Goal: Transaction & Acquisition: Purchase product/service

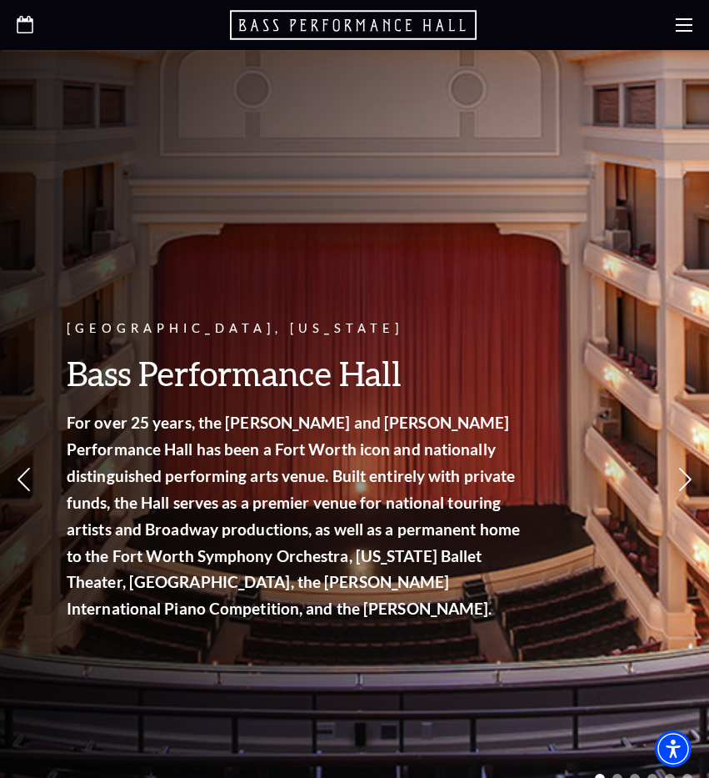
scroll to position [1873, 0]
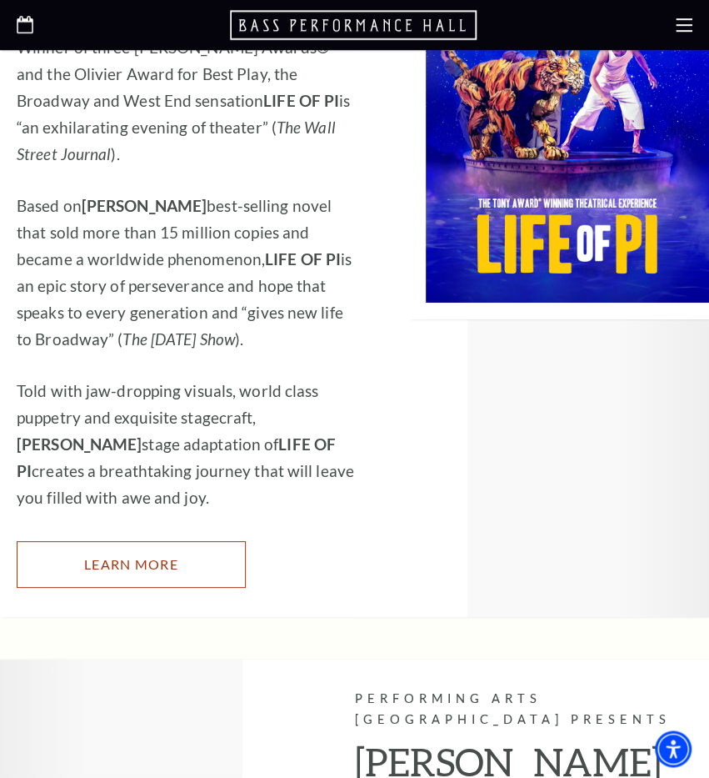
click at [199, 541] on link "Learn More" at bounding box center [131, 564] width 229 height 47
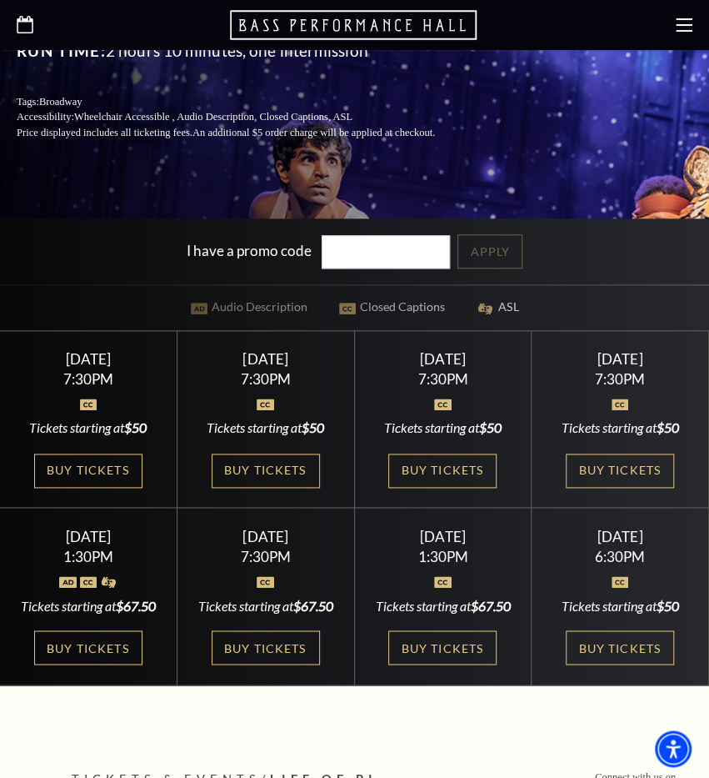
scroll to position [442, 0]
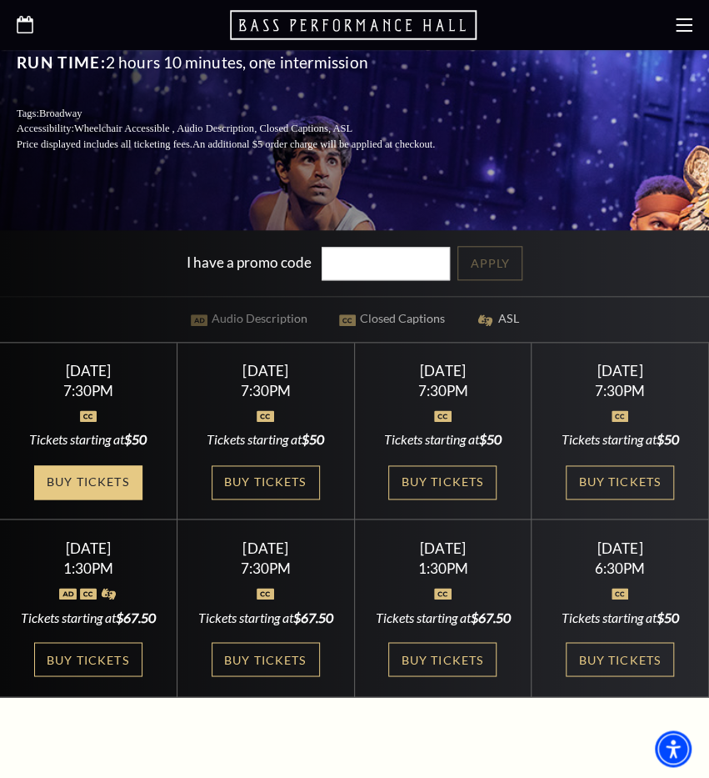
click at [108, 493] on link "Buy Tickets" at bounding box center [88, 482] width 108 height 34
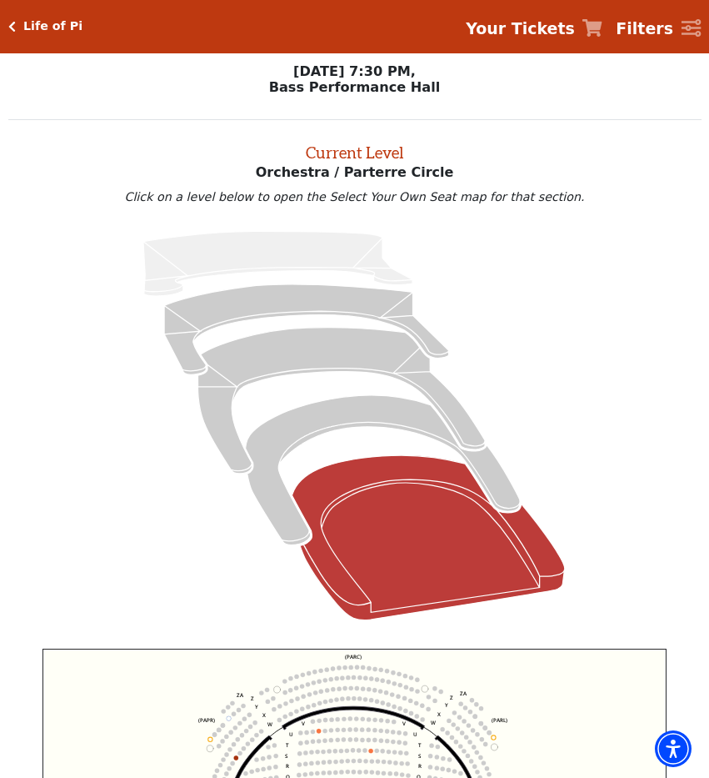
scroll to position [535, 0]
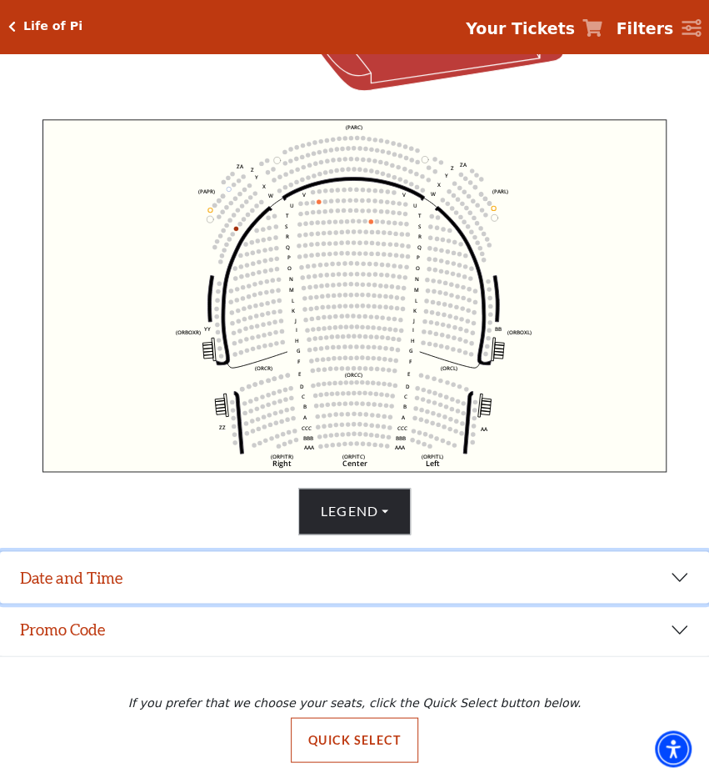
click at [670, 578] on button "Date and Time" at bounding box center [354, 577] width 709 height 52
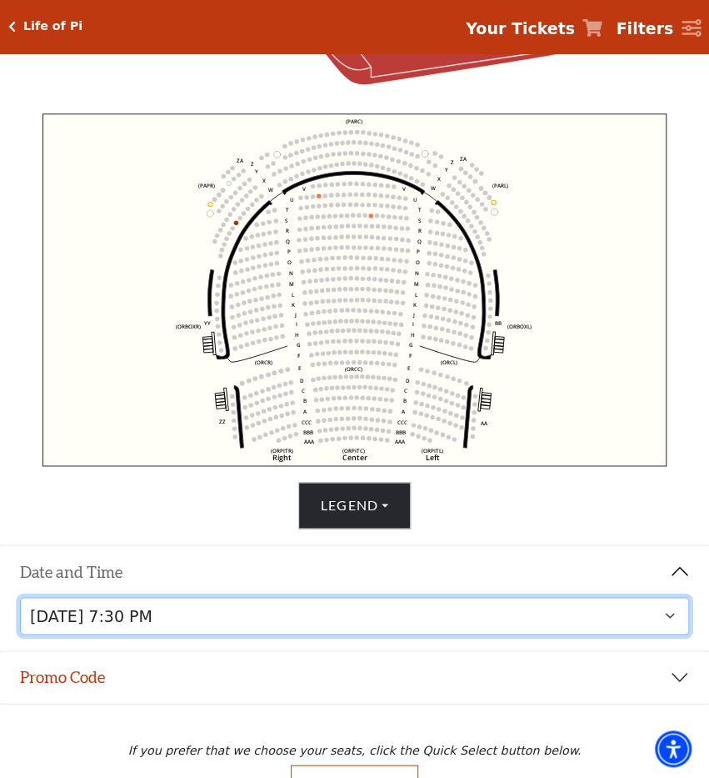
click at [522, 620] on select "Tuesday, September 23 at 7:30 PM Wednesday, September 24 at 7:30 PM Thursday, S…" at bounding box center [355, 616] width 670 height 38
click option "Wednesday, September 24 at 7:30 PM" at bounding box center [0, 0] width 0 height 0
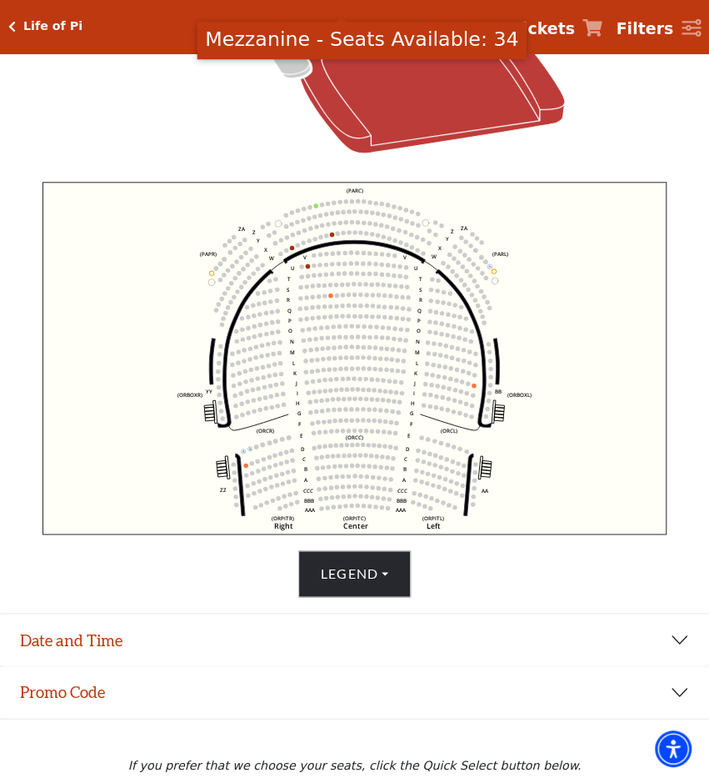
scroll to position [468, 0]
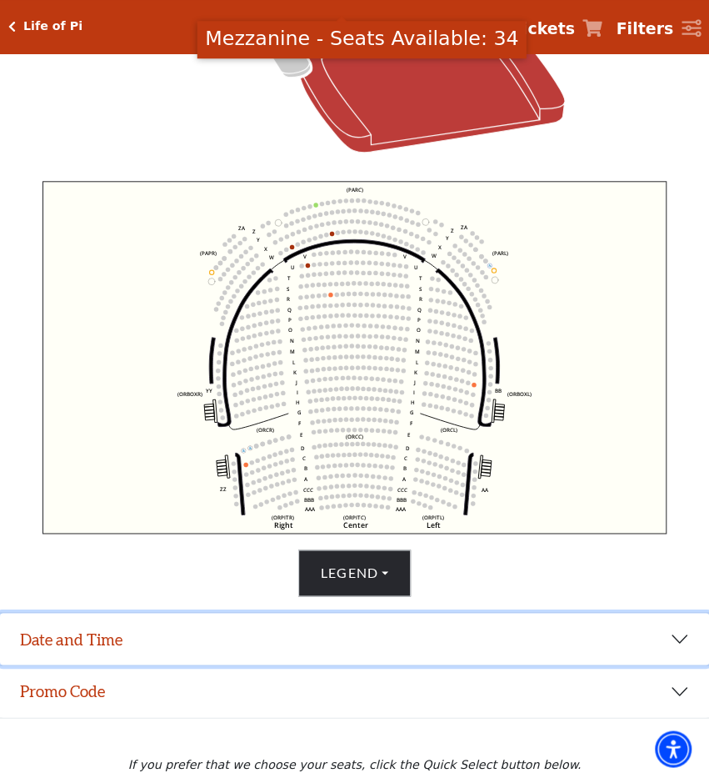
click at [588, 649] on button "Date and Time" at bounding box center [354, 639] width 709 height 52
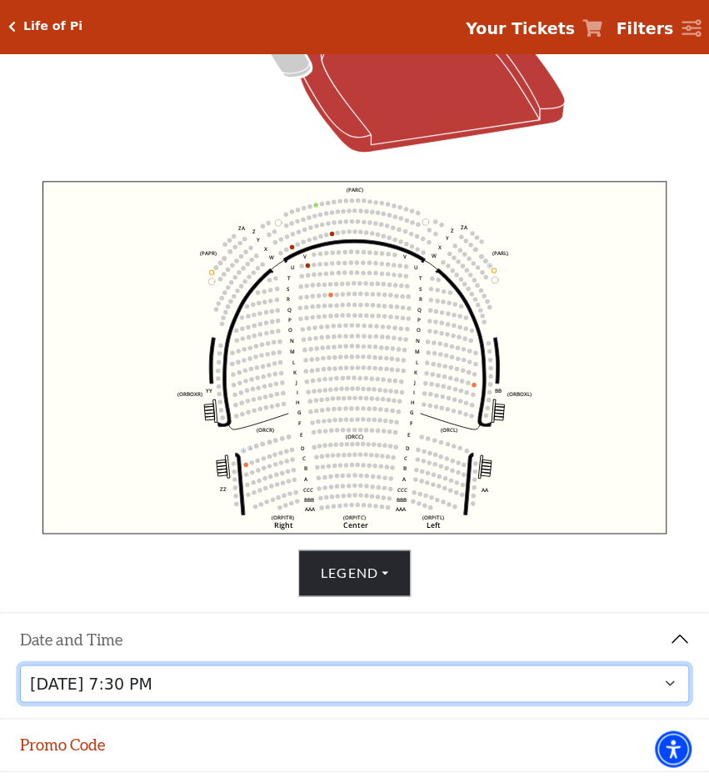
click at [473, 691] on select "Tuesday, September 23 at 7:30 PM Wednesday, September 24 at 7:30 PM Thursday, S…" at bounding box center [355, 683] width 670 height 38
click at [490, 691] on select "Tuesday, September 23 at 7:30 PM Wednesday, September 24 at 7:30 PM Thursday, S…" at bounding box center [355, 683] width 670 height 38
click option "Thursday, September 25 at 7:30 PM" at bounding box center [0, 0] width 0 height 0
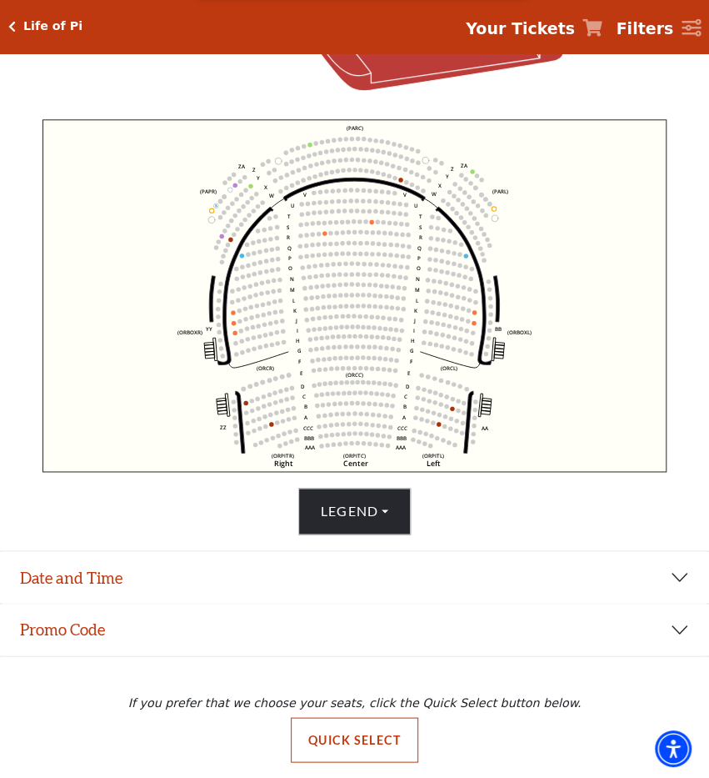
scroll to position [535, 0]
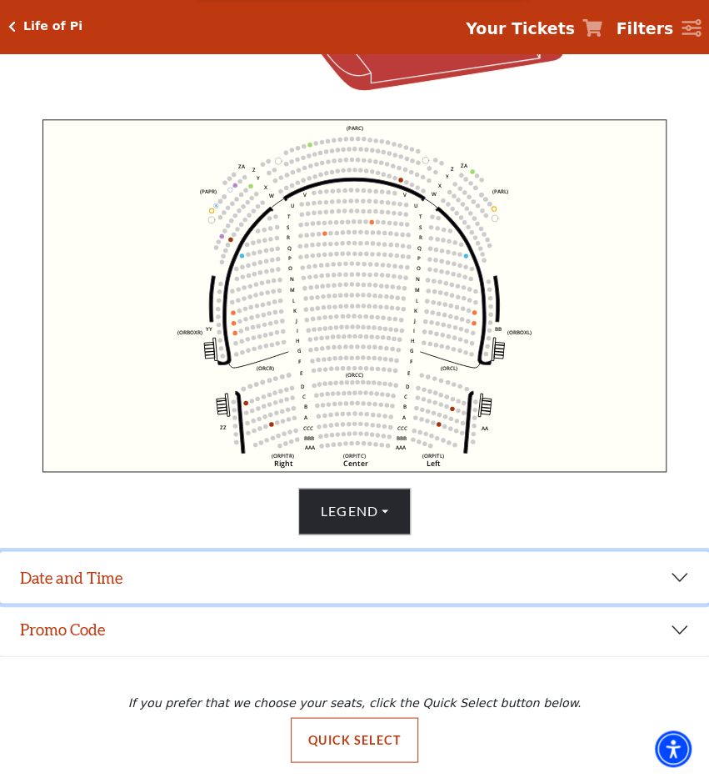
click at [466, 587] on button "Date and Time" at bounding box center [354, 577] width 709 height 52
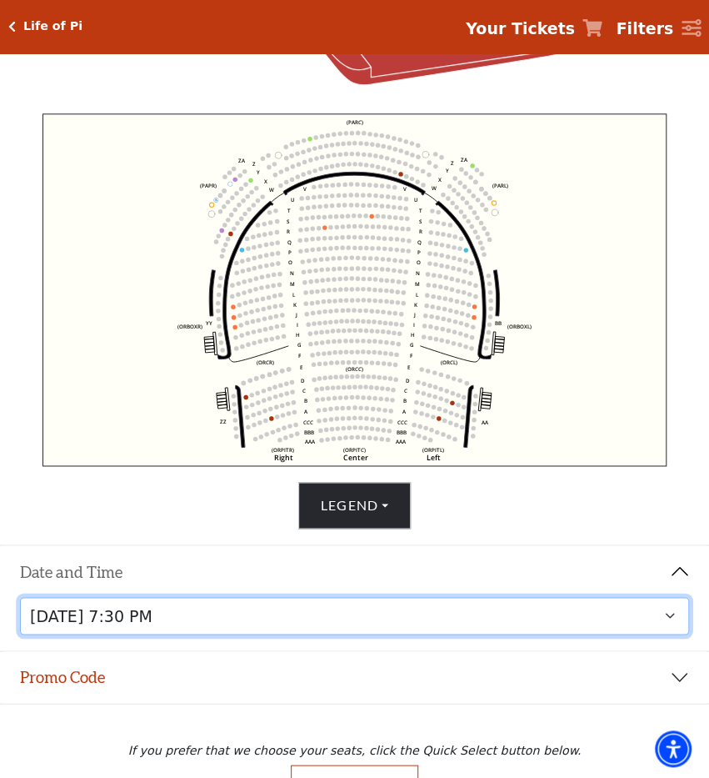
click at [445, 623] on select "Tuesday, September 23 at 7:30 PM Wednesday, September 24 at 7:30 PM Thursday, S…" at bounding box center [355, 616] width 670 height 38
click option "Friday, September 26 at 7:30 PM" at bounding box center [0, 0] width 0 height 0
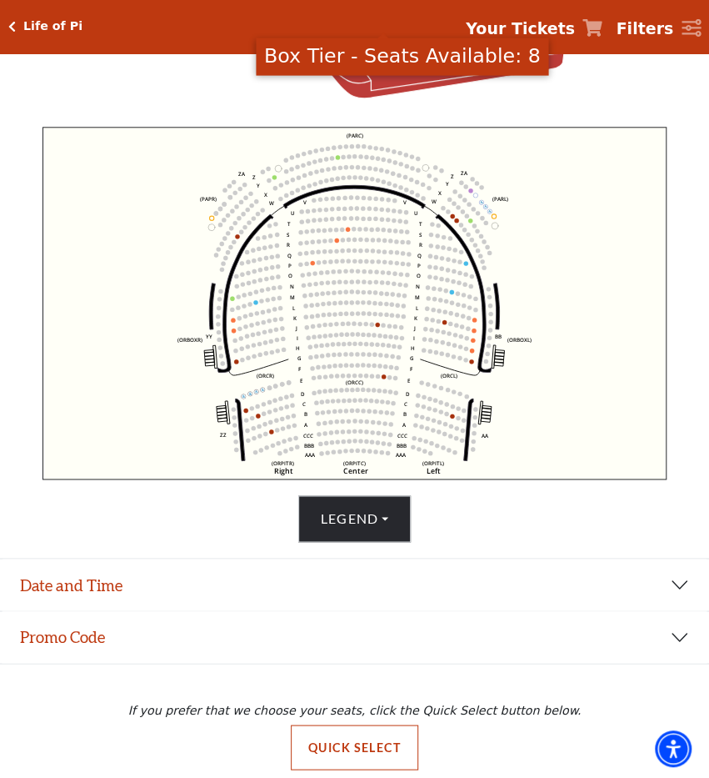
scroll to position [535, 0]
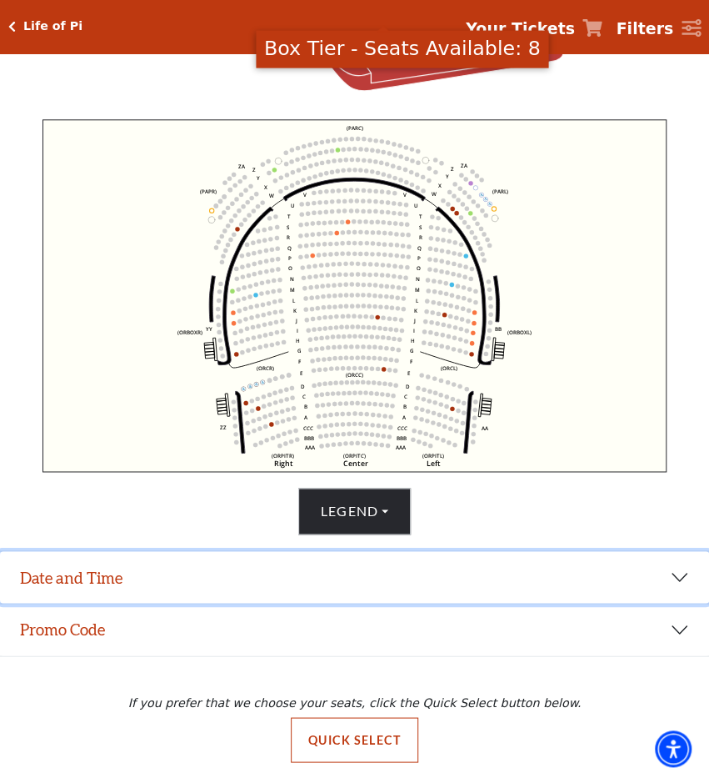
click at [373, 587] on button "Date and Time" at bounding box center [354, 577] width 709 height 52
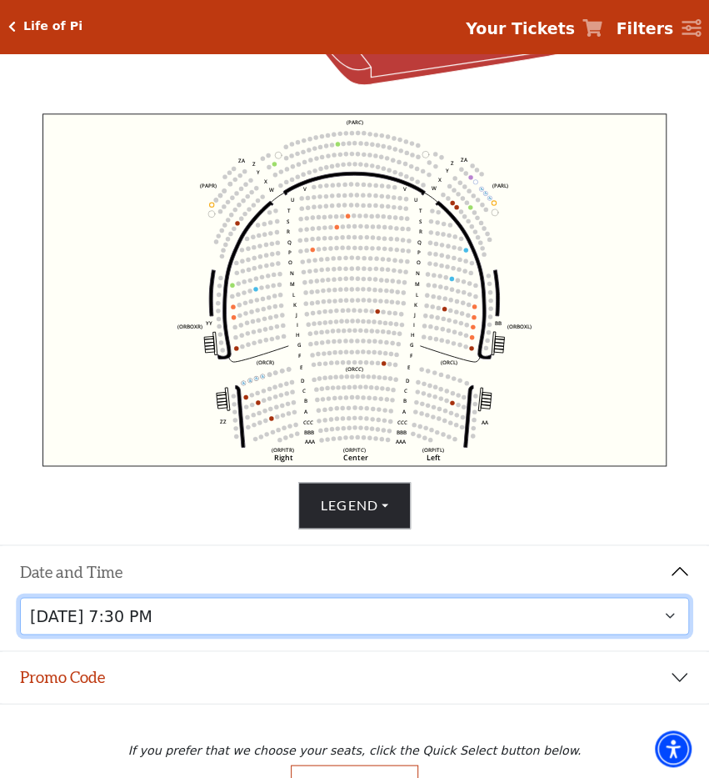
click at [357, 628] on select "Tuesday, September 23 at 7:30 PM Wednesday, September 24 at 7:30 PM Thursday, S…" at bounding box center [355, 616] width 670 height 38
click option "Saturday, September 27 at 1:30 PM" at bounding box center [0, 0] width 0 height 0
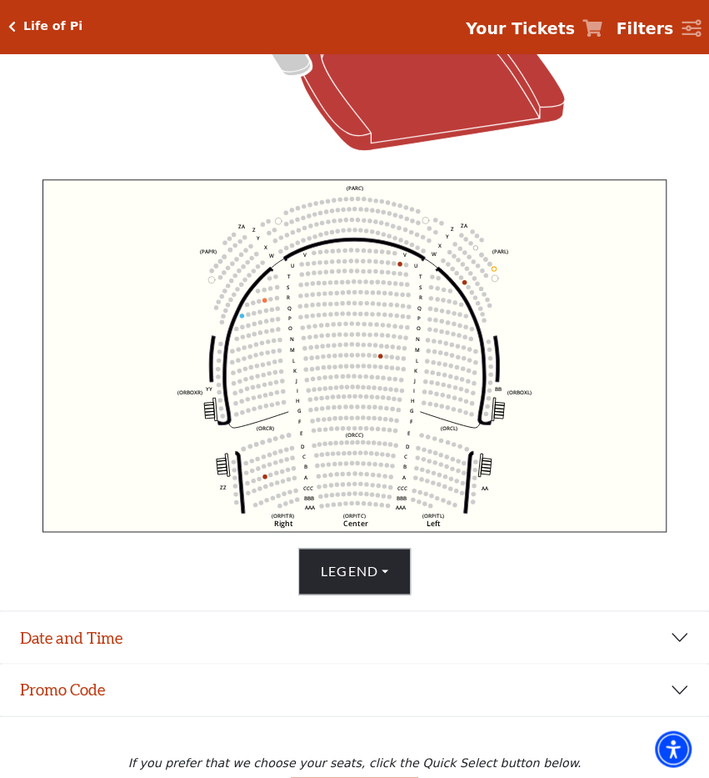
scroll to position [490, 0]
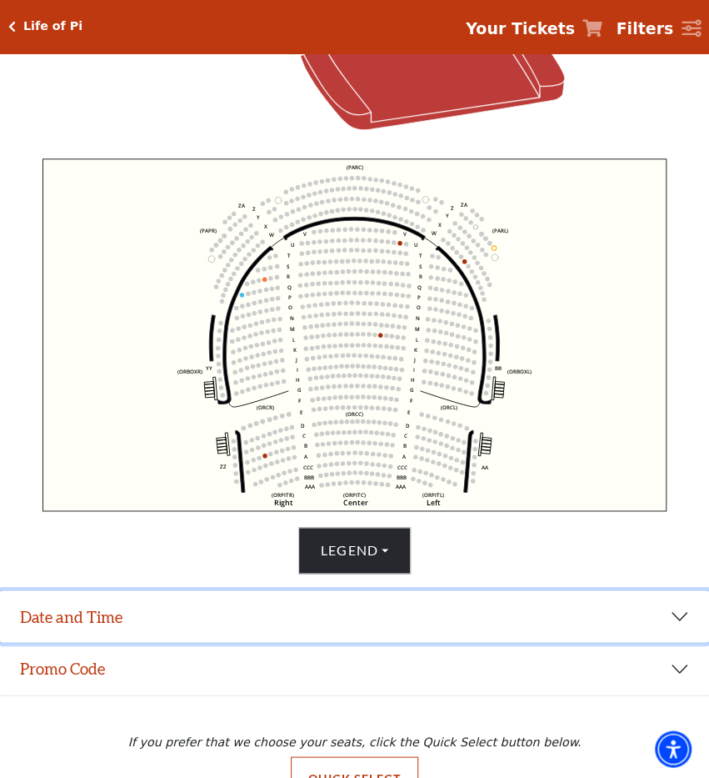
click at [348, 634] on button "Date and Time" at bounding box center [354, 616] width 709 height 52
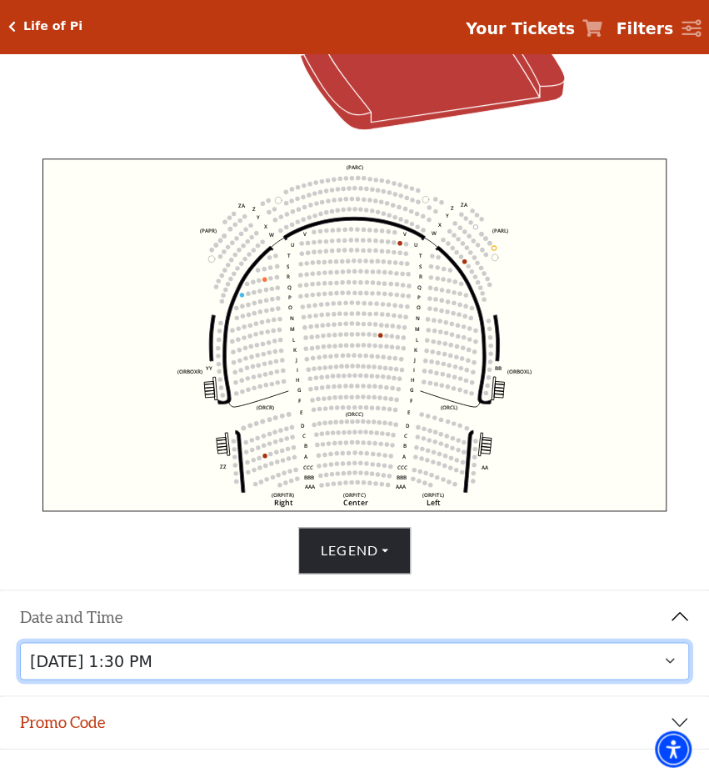
click at [323, 675] on select "Tuesday, September 23 at 7:30 PM Wednesday, September 24 at 7:30 PM Thursday, S…" at bounding box center [355, 661] width 670 height 38
click option "Saturday, September 27 at 7:30 PM" at bounding box center [0, 0] width 0 height 0
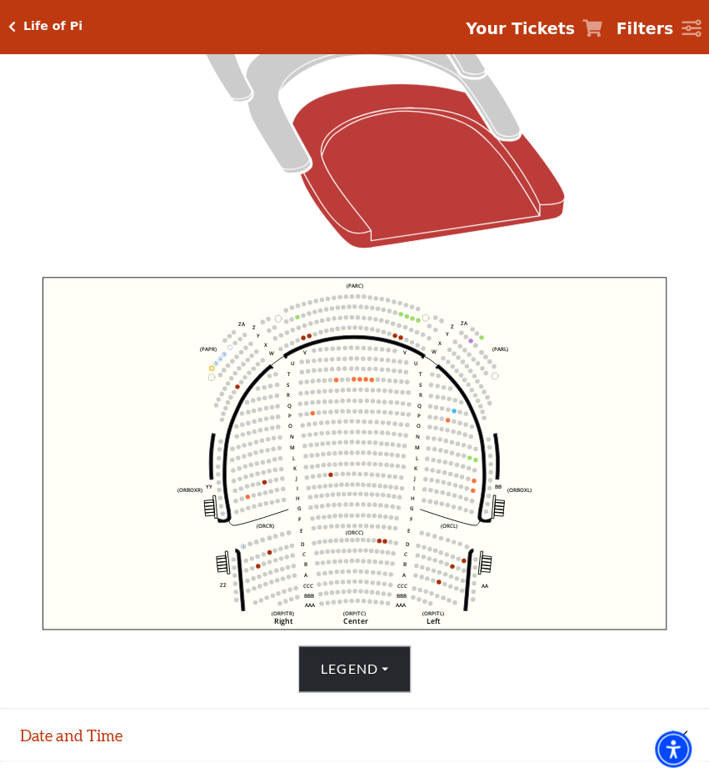
scroll to position [385, 0]
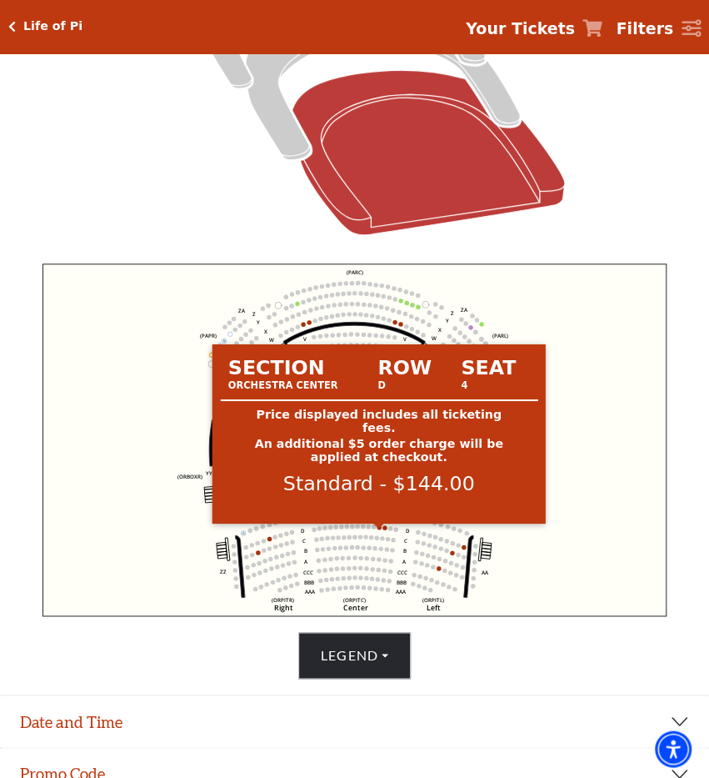
click at [378, 529] on circle at bounding box center [380, 526] width 4 height 4
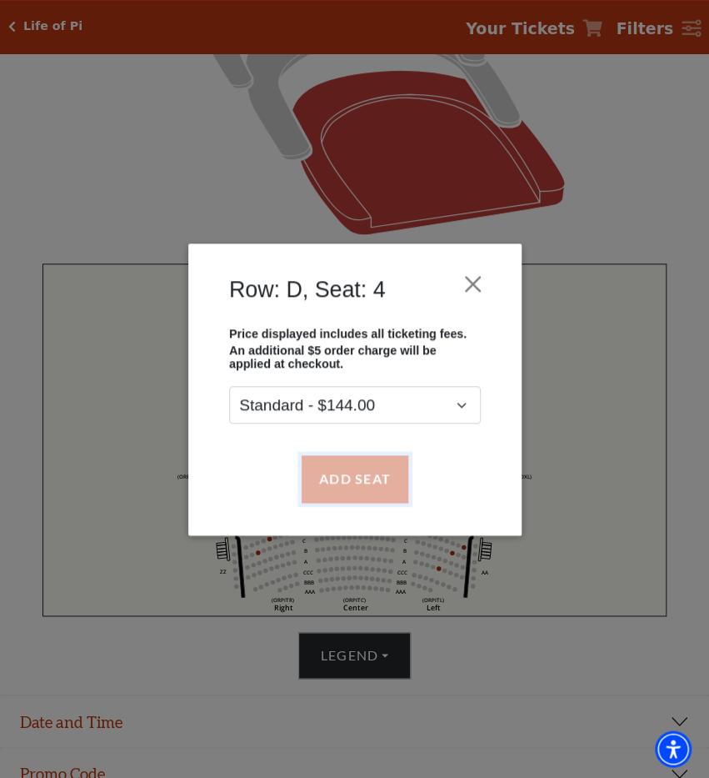
click at [369, 485] on button "Add Seat" at bounding box center [354, 478] width 107 height 47
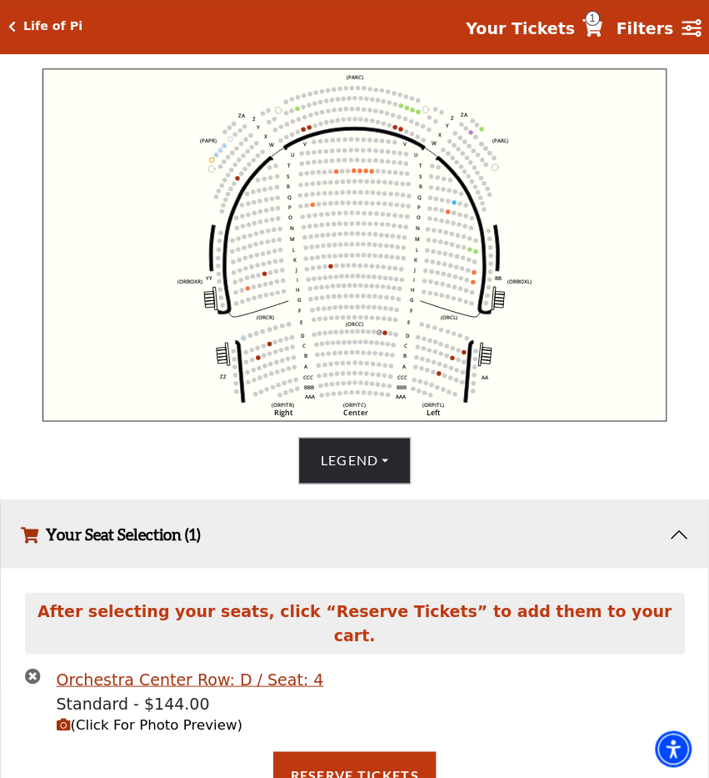
scroll to position [580, 0]
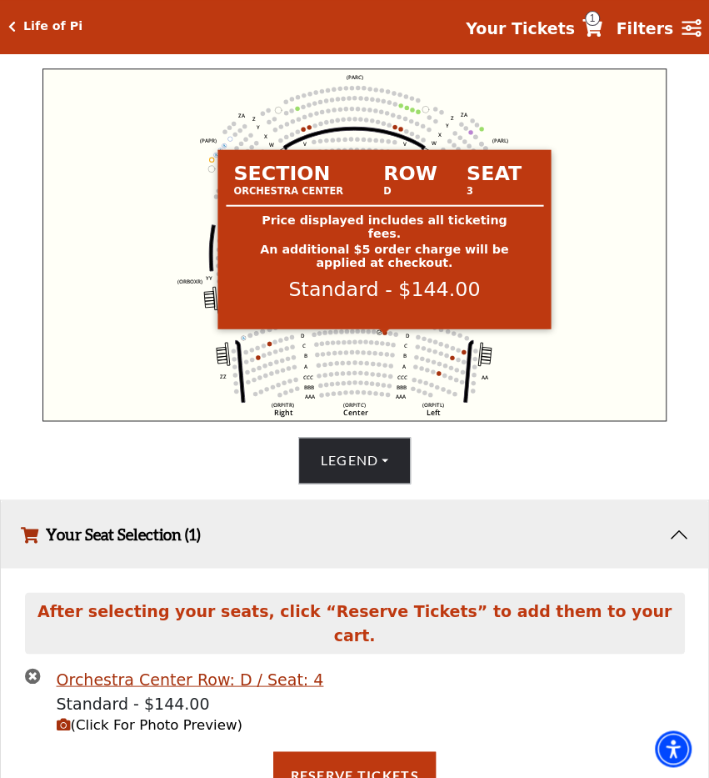
click at [386, 334] on circle at bounding box center [385, 332] width 4 height 4
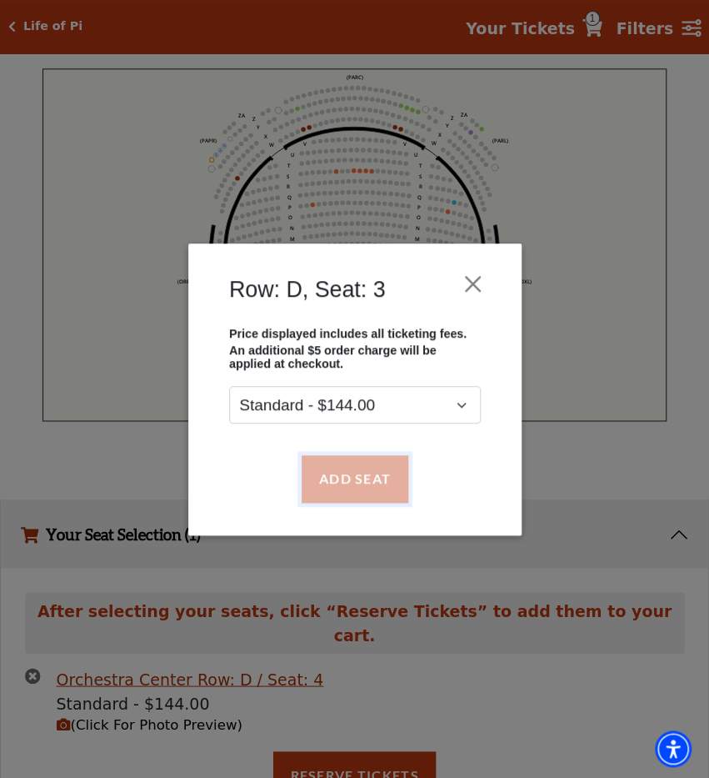
click at [373, 483] on button "Add Seat" at bounding box center [354, 478] width 107 height 47
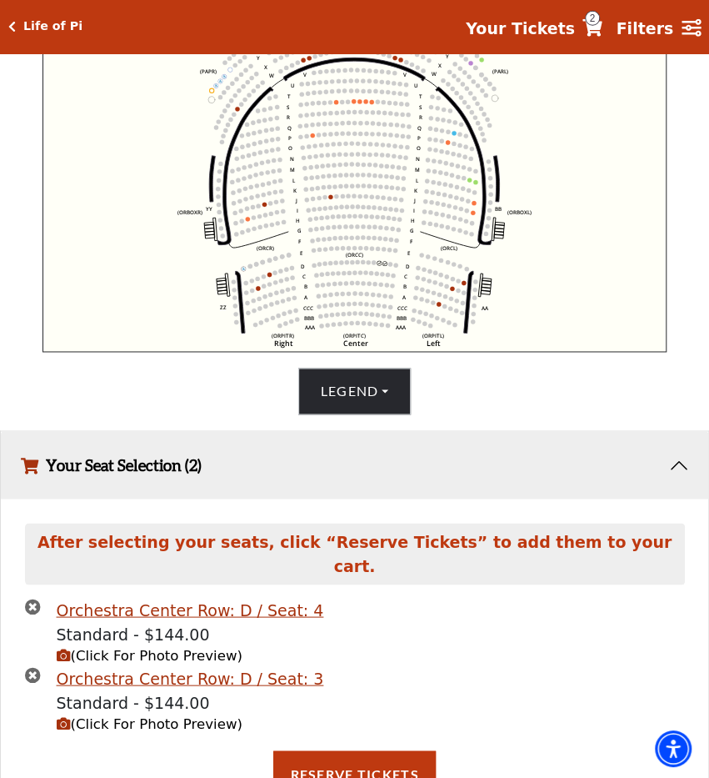
scroll to position [649, 0]
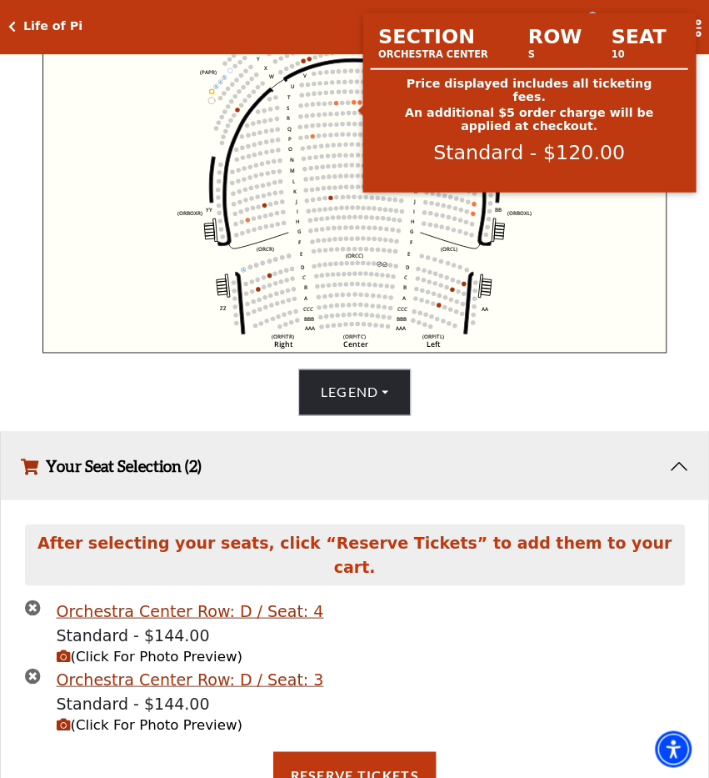
click at [353, 103] on circle at bounding box center [354, 101] width 4 height 4
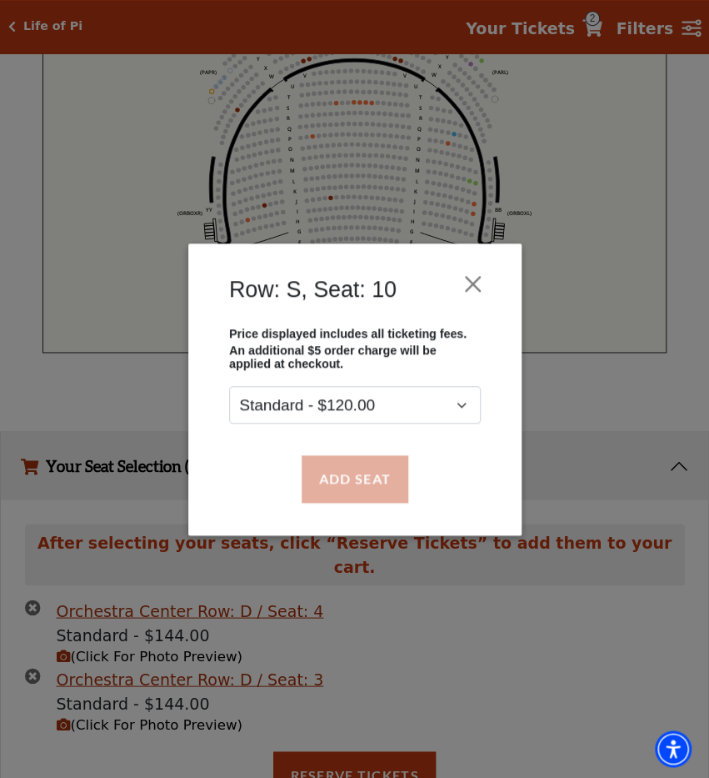
drag, startPoint x: 358, startPoint y: 504, endPoint x: 360, endPoint y: 481, distance: 23.4
click at [360, 481] on div "Add Seat" at bounding box center [354, 478] width 283 height 78
click at [360, 481] on button "Add Seat" at bounding box center [354, 478] width 107 height 47
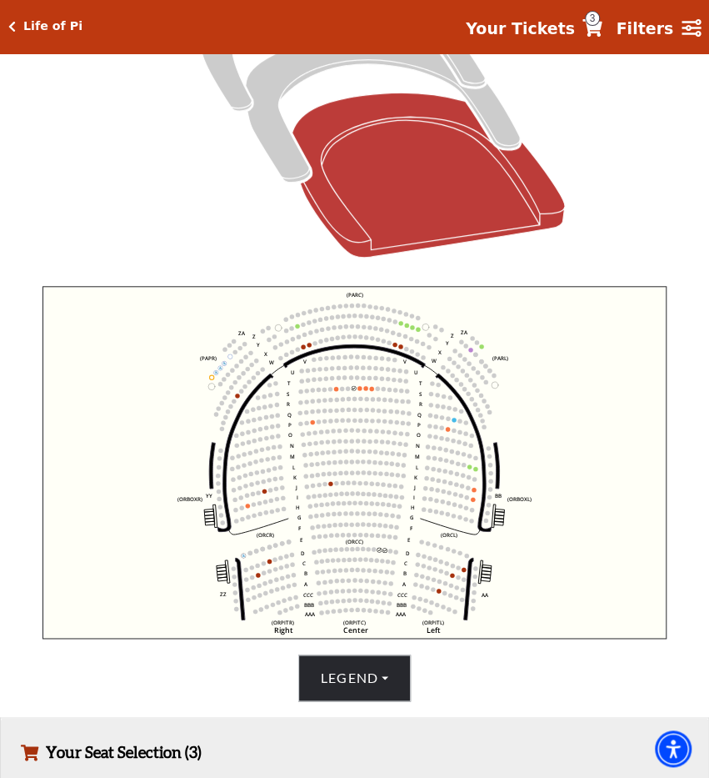
scroll to position [360, 0]
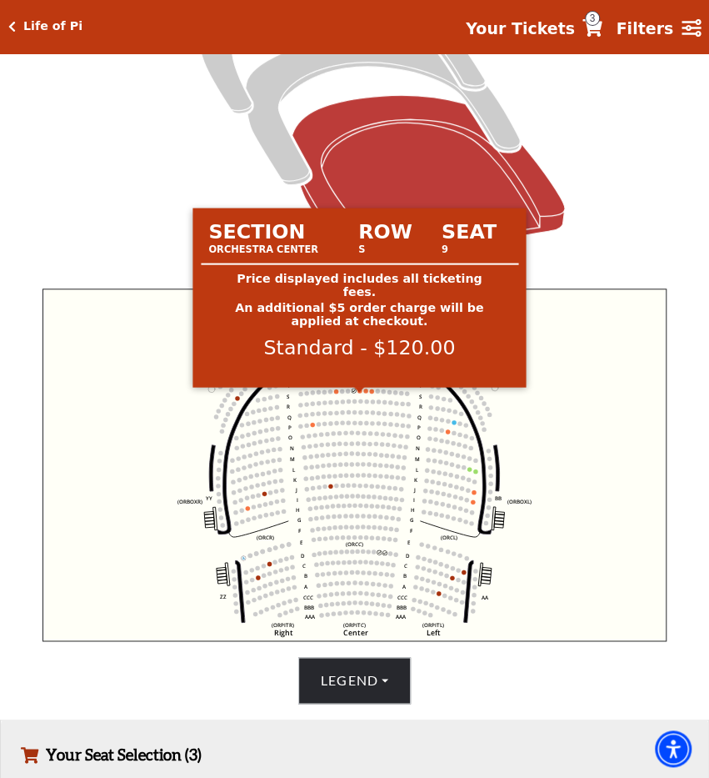
click at [359, 393] on circle at bounding box center [360, 391] width 4 height 4
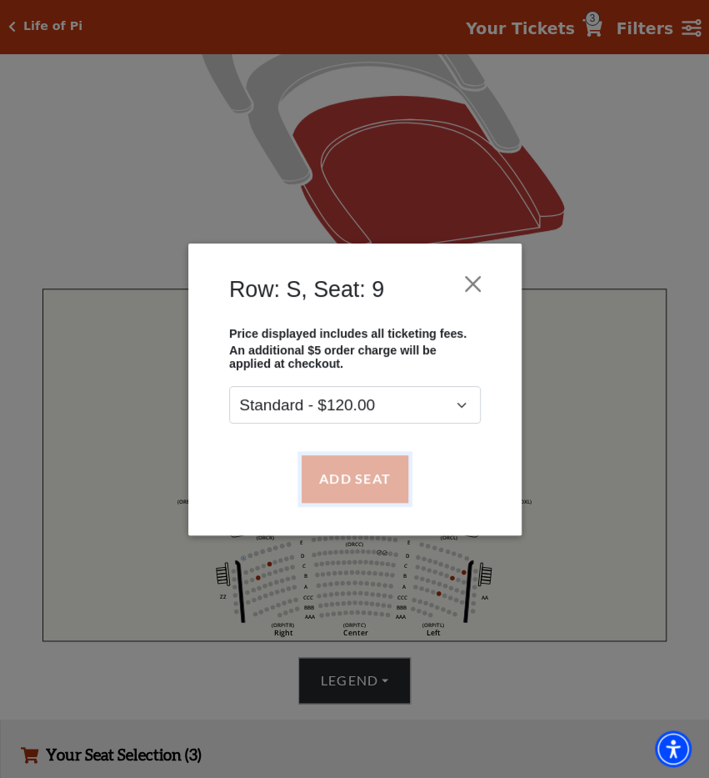
click at [368, 468] on button "Add Seat" at bounding box center [354, 478] width 107 height 47
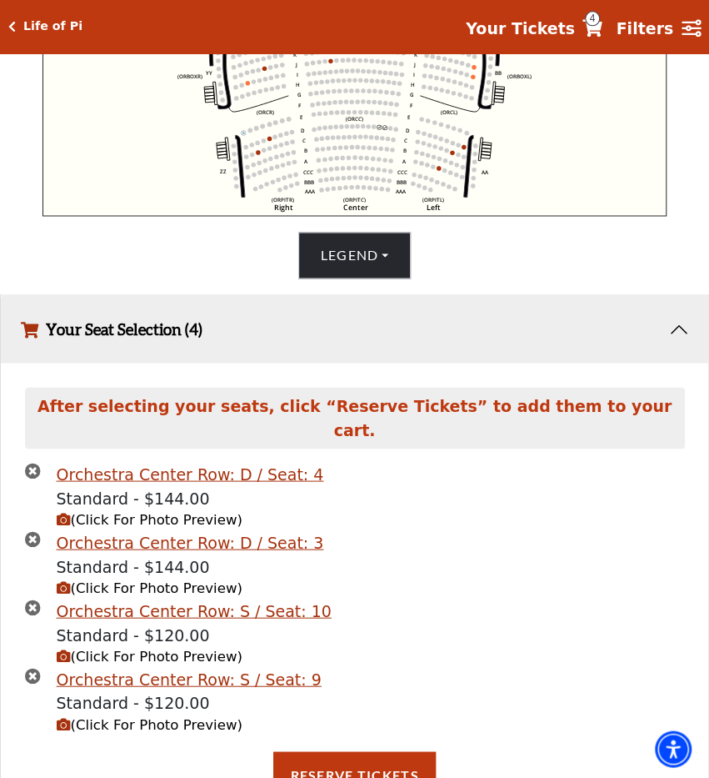
click at [399, 194] on text "AAA" at bounding box center [401, 191] width 11 height 8
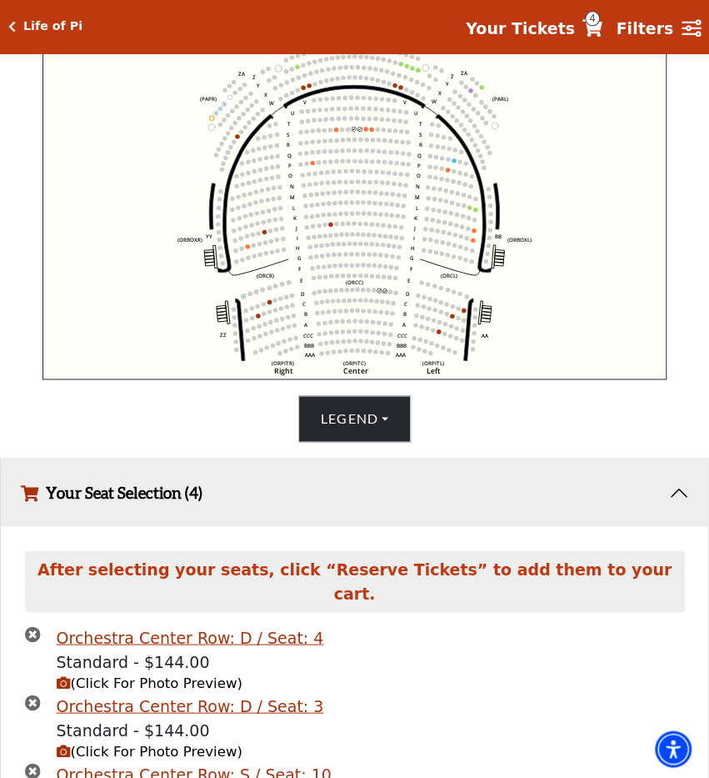
scroll to position [607, 0]
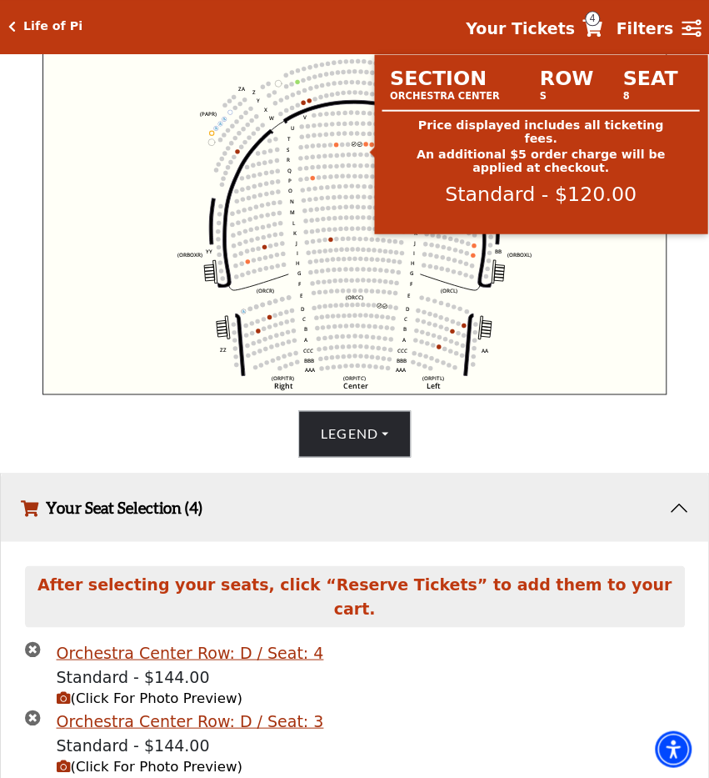
click at [366, 146] on circle at bounding box center [366, 144] width 4 height 4
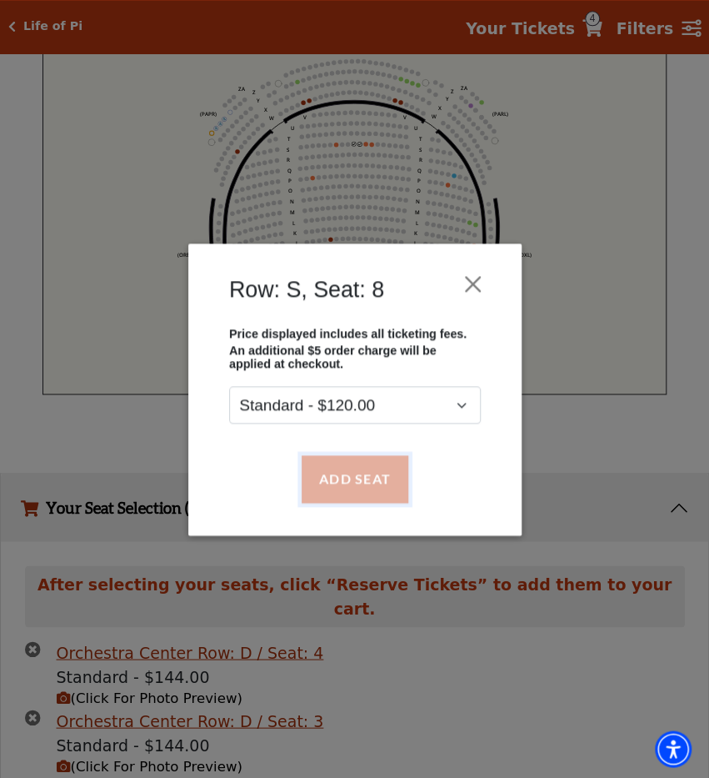
click at [374, 496] on button "Add Seat" at bounding box center [354, 478] width 107 height 47
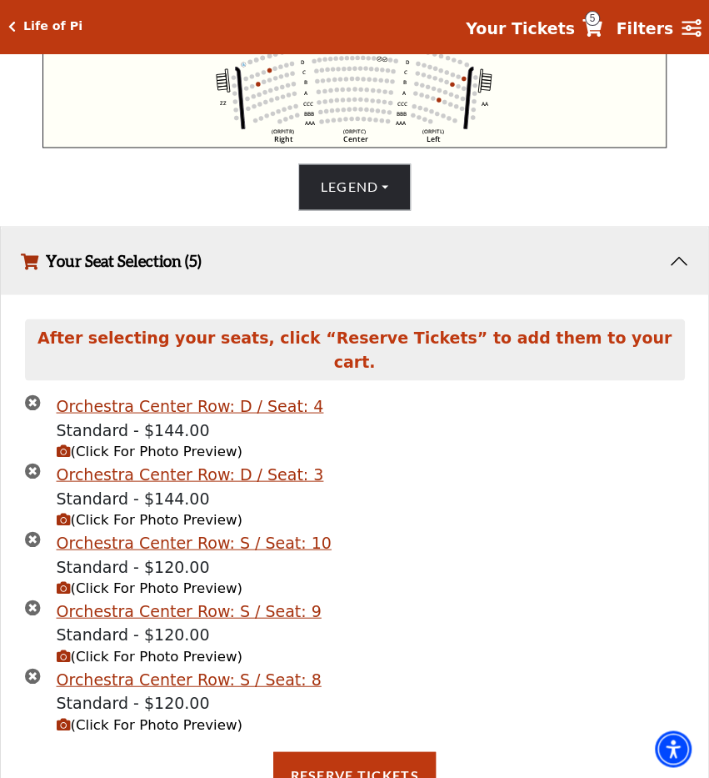
click at [374, 496] on li "Orchestra Center Row: D / Seat: 3 Standard - $144.00 (Click For Photo Preview)" at bounding box center [355, 496] width 660 height 68
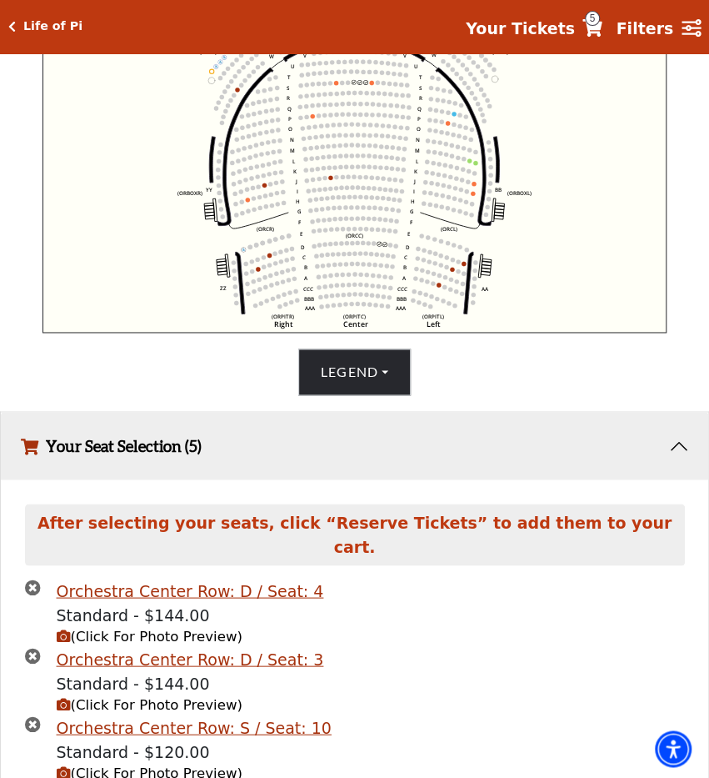
scroll to position [629, 0]
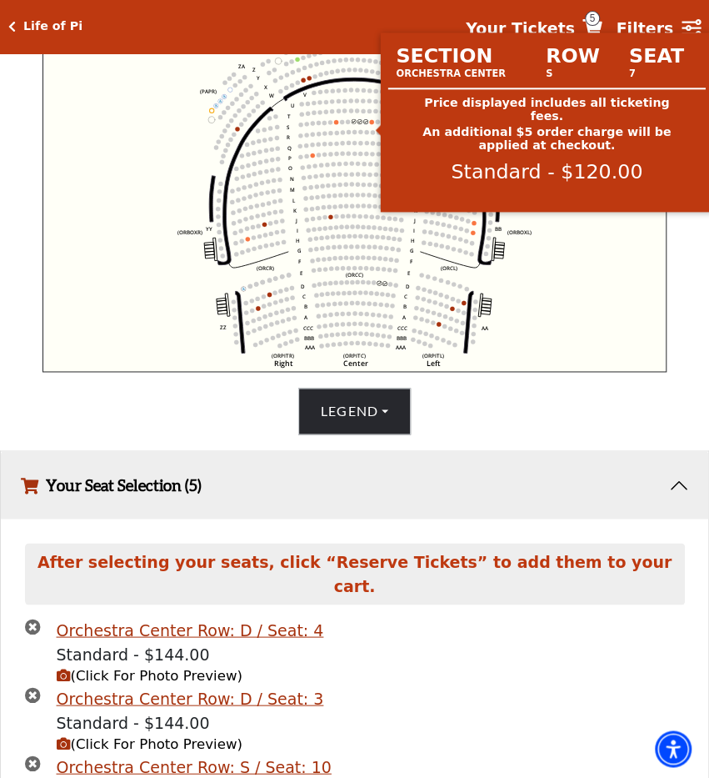
click at [373, 123] on circle at bounding box center [372, 121] width 4 height 4
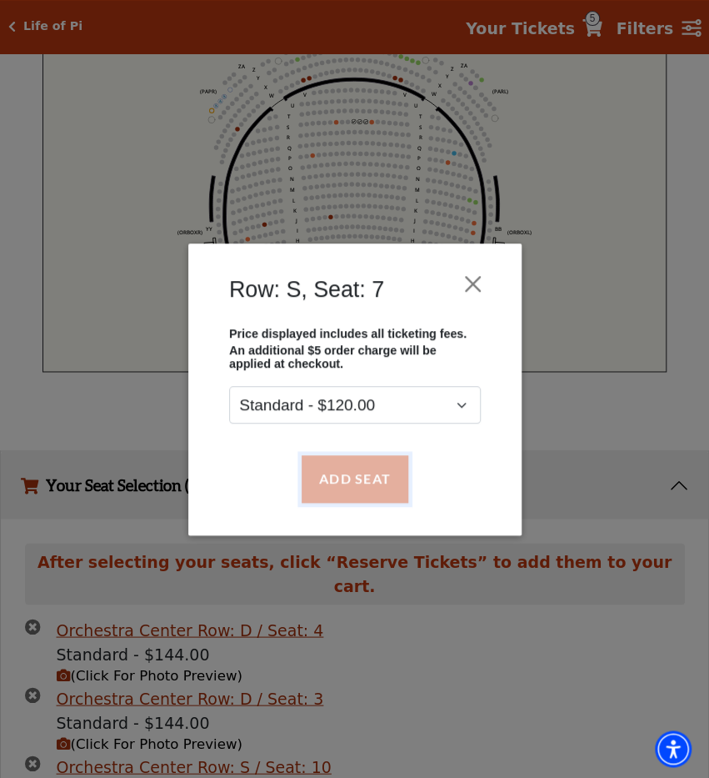
click at [348, 489] on button "Add Seat" at bounding box center [354, 478] width 107 height 47
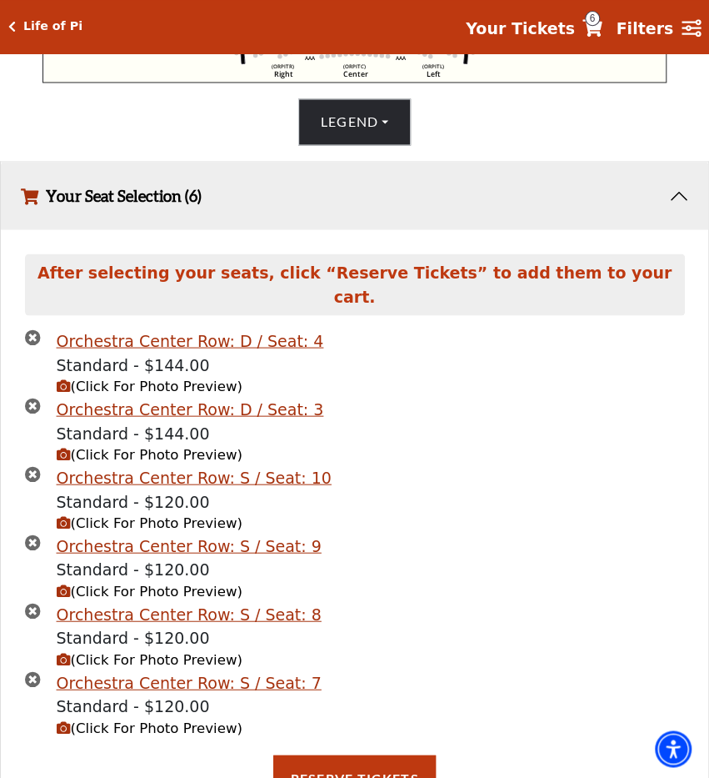
scroll to position [962, 0]
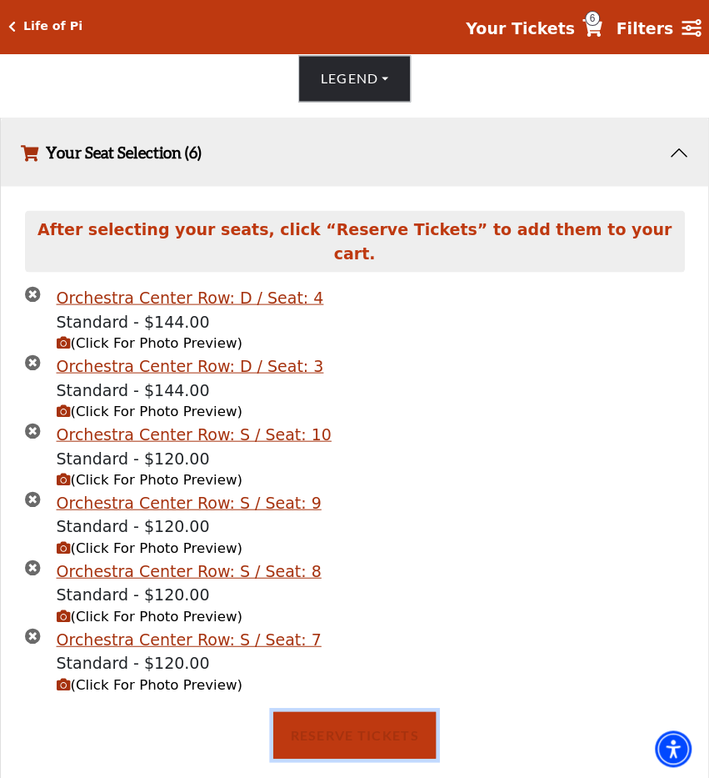
click at [366, 711] on button "Reserve Tickets" at bounding box center [354, 734] width 162 height 47
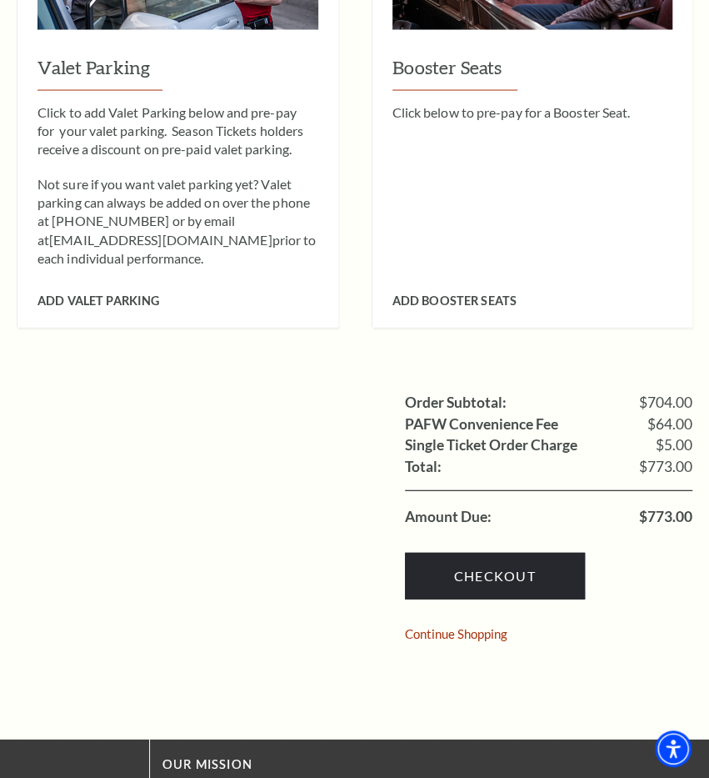
scroll to position [1091, 0]
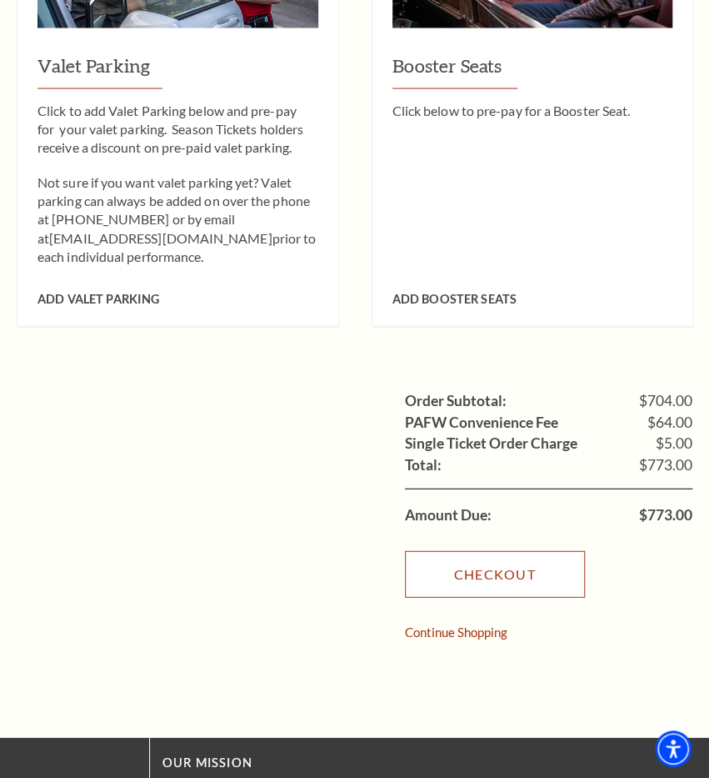
click at [546, 551] on link "Checkout" at bounding box center [495, 574] width 180 height 47
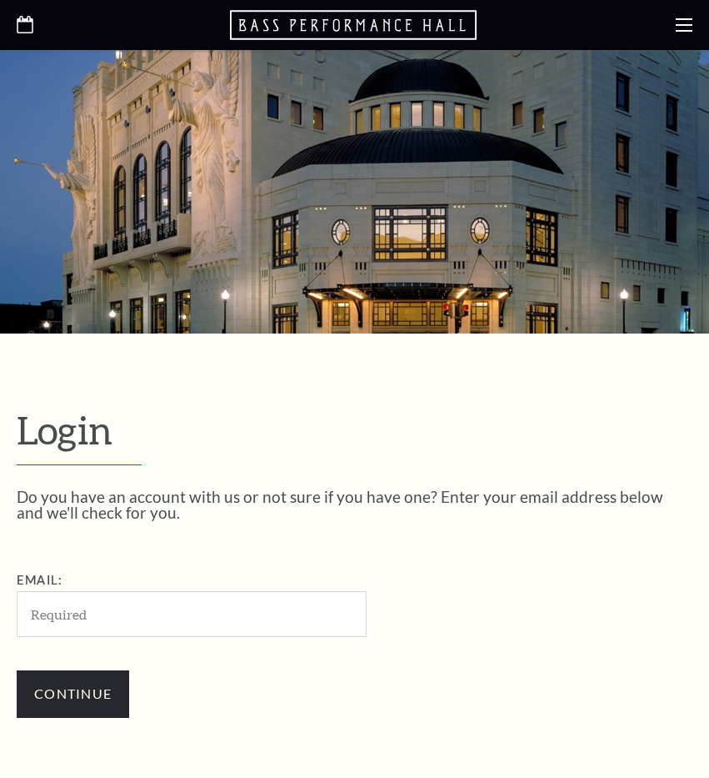
scroll to position [409, 0]
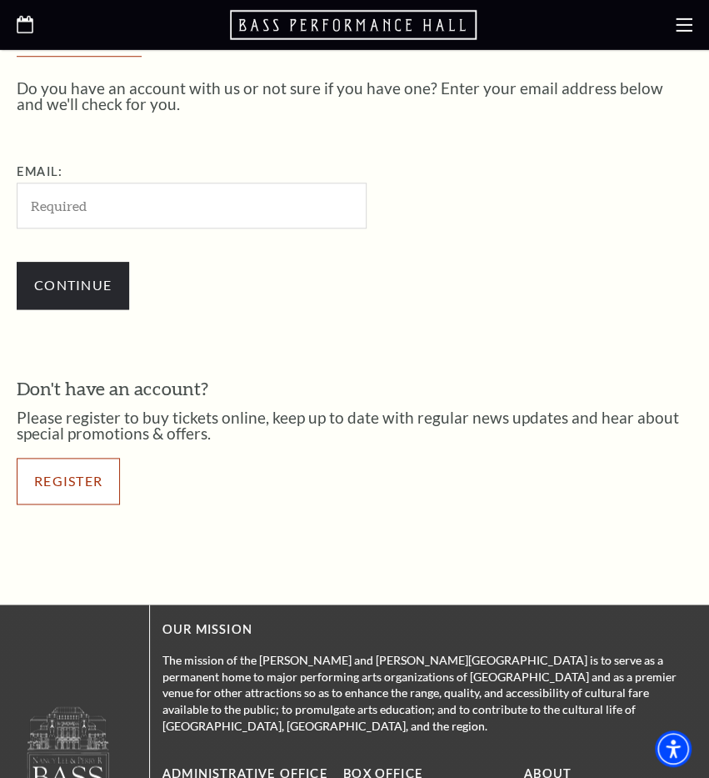
click at [89, 484] on link "Register" at bounding box center [68, 481] width 103 height 47
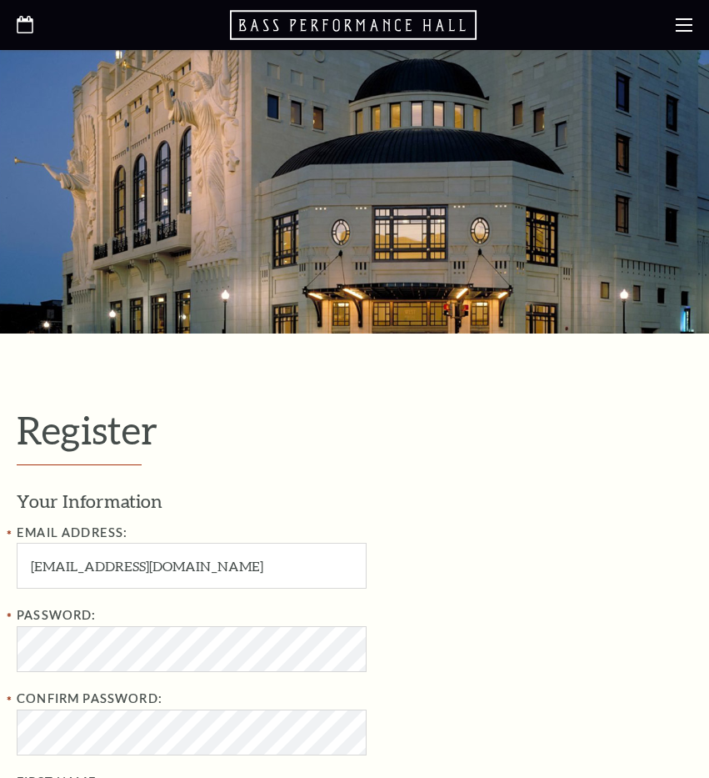
select select "1"
select select "[GEOGRAPHIC_DATA]"
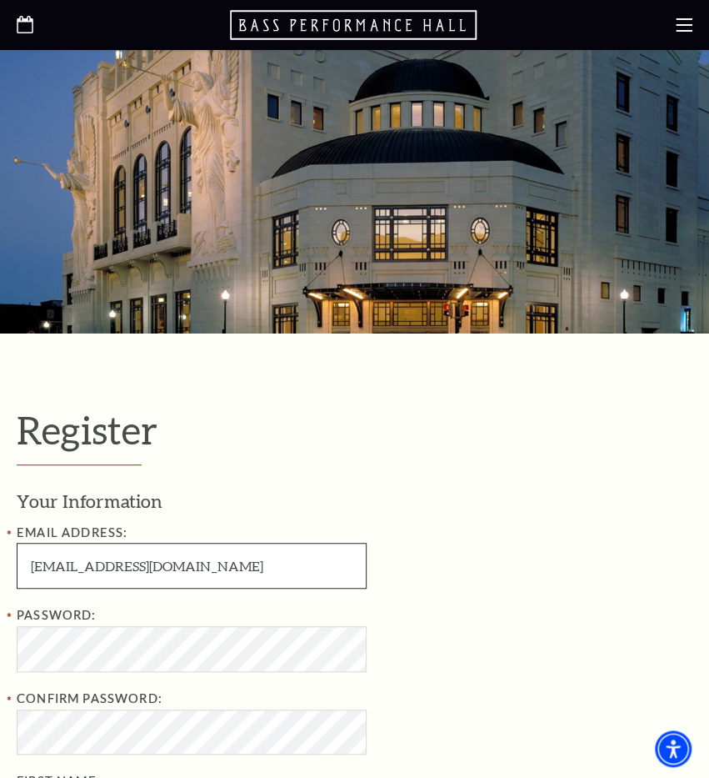
click at [121, 563] on input "franciscompt422@yahoo.com" at bounding box center [192, 566] width 350 height 46
click at [124, 569] on input "franciscompt422@yahoo.com" at bounding box center [192, 566] width 350 height 46
type input "puriloper2@yahoo.com"
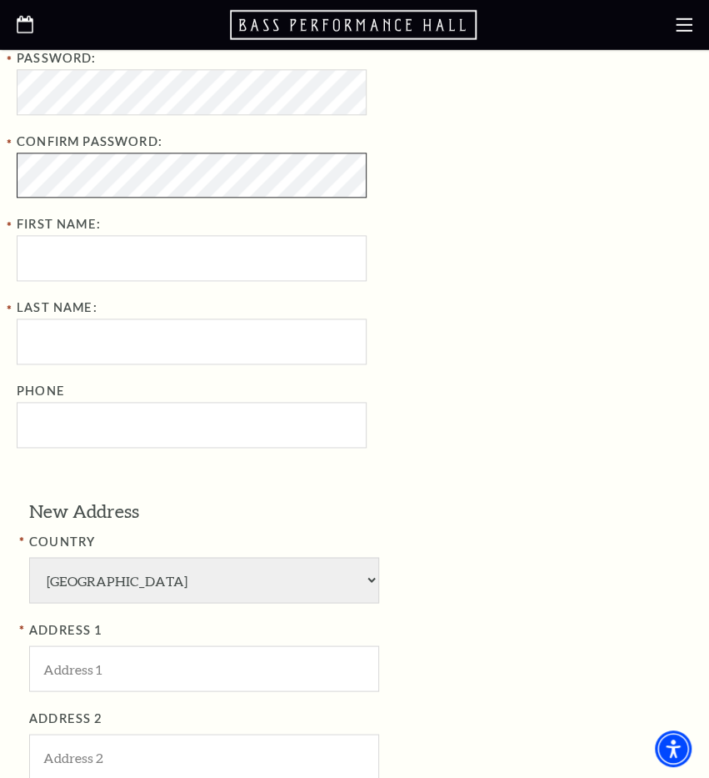
scroll to position [558, 0]
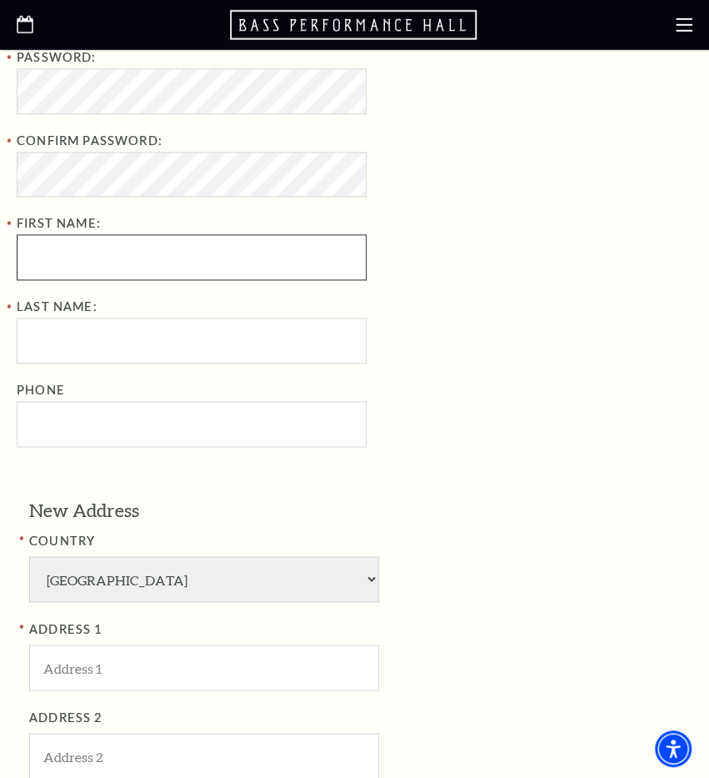
click at [313, 260] on input "First Name:" at bounding box center [192, 257] width 350 height 46
type input "Puri"
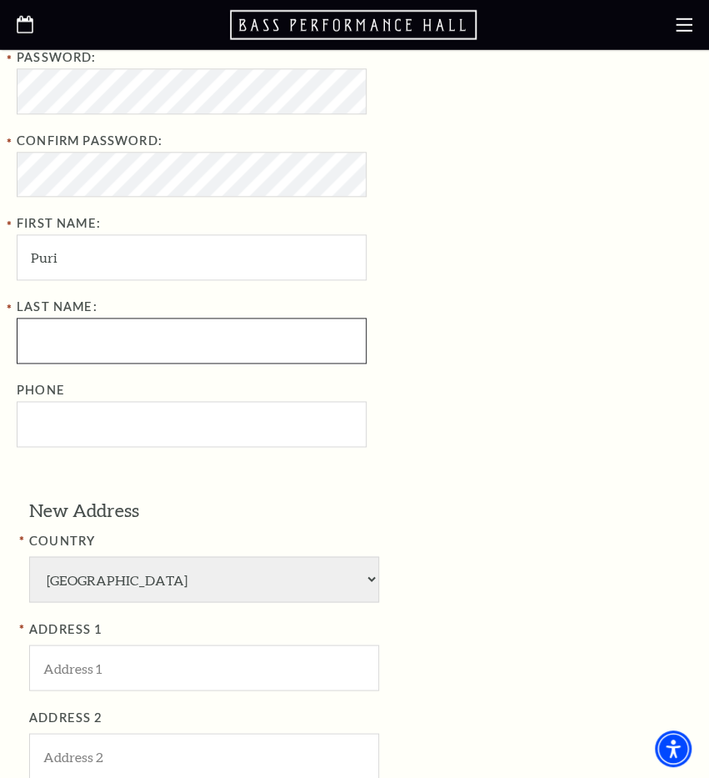
click at [224, 346] on input "Last Name:" at bounding box center [192, 341] width 350 height 46
type input "Loper"
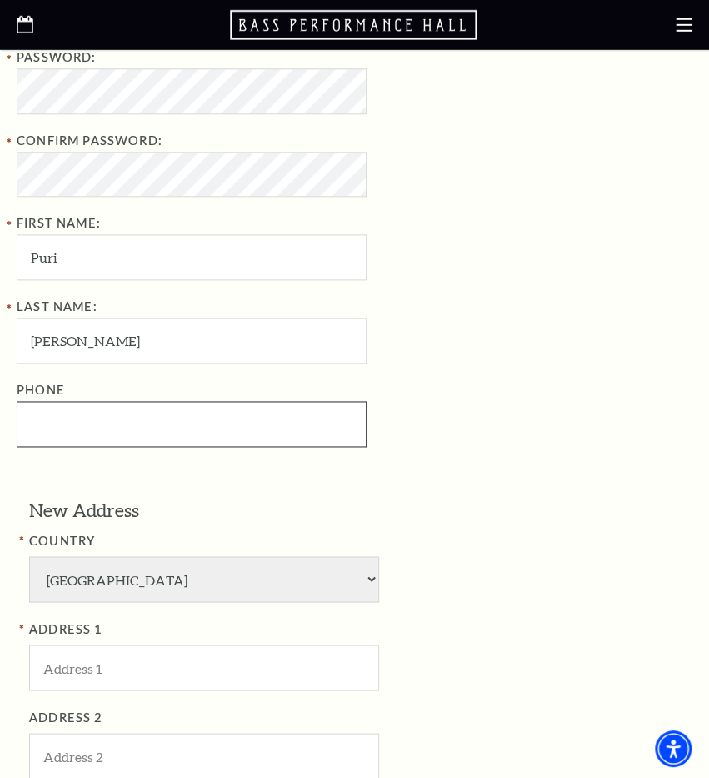
click at [121, 432] on input "Phone" at bounding box center [192, 424] width 350 height 46
paste input "3106334811"
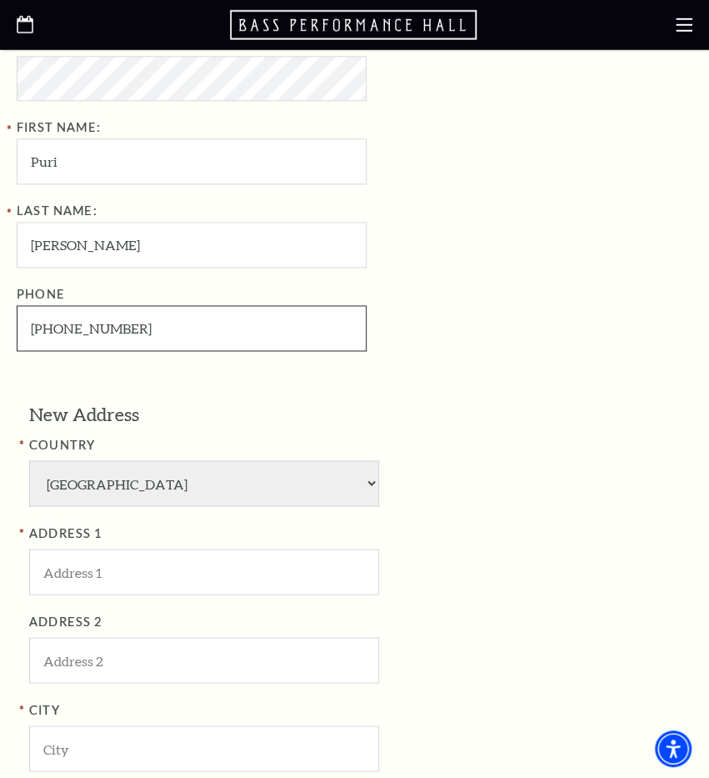
scroll to position [660, 0]
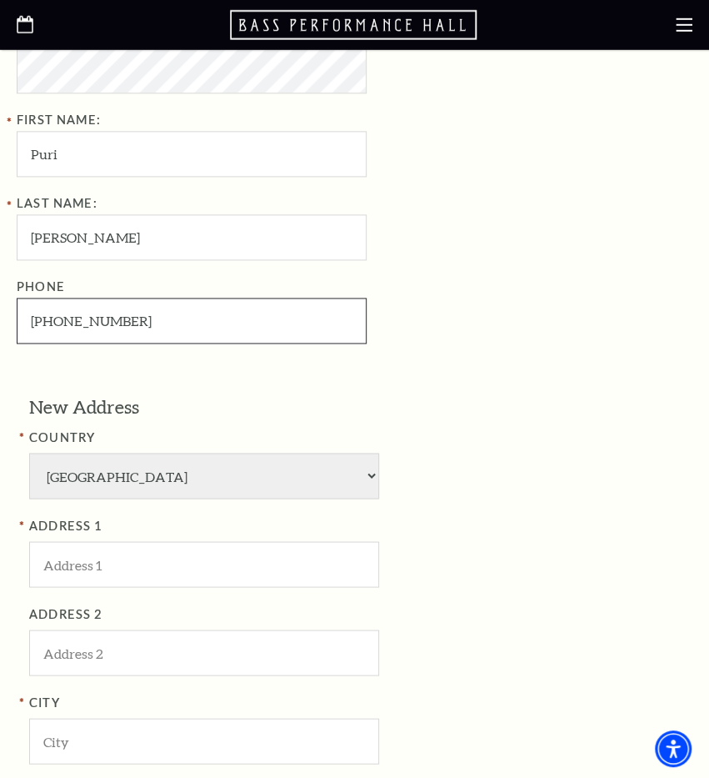
type input "310-633-4811"
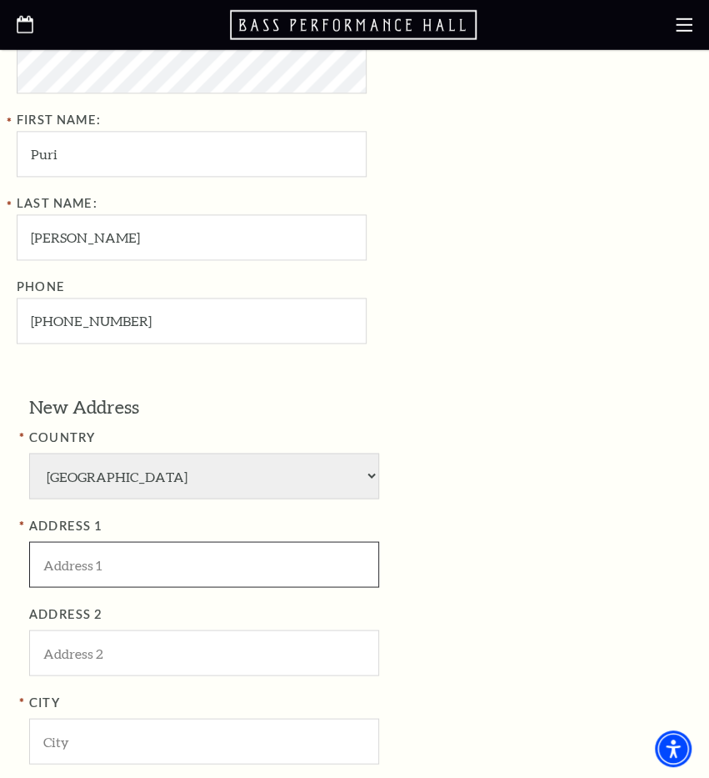
click at [218, 565] on input "ADDRESS 1" at bounding box center [204, 565] width 350 height 46
click at [133, 560] on input "ADDRESS 1" at bounding box center [204, 565] width 350 height 46
paste input "[STREET_ADDRESS][PERSON_NAME]"
type input "[STREET_ADDRESS][PERSON_NAME]"
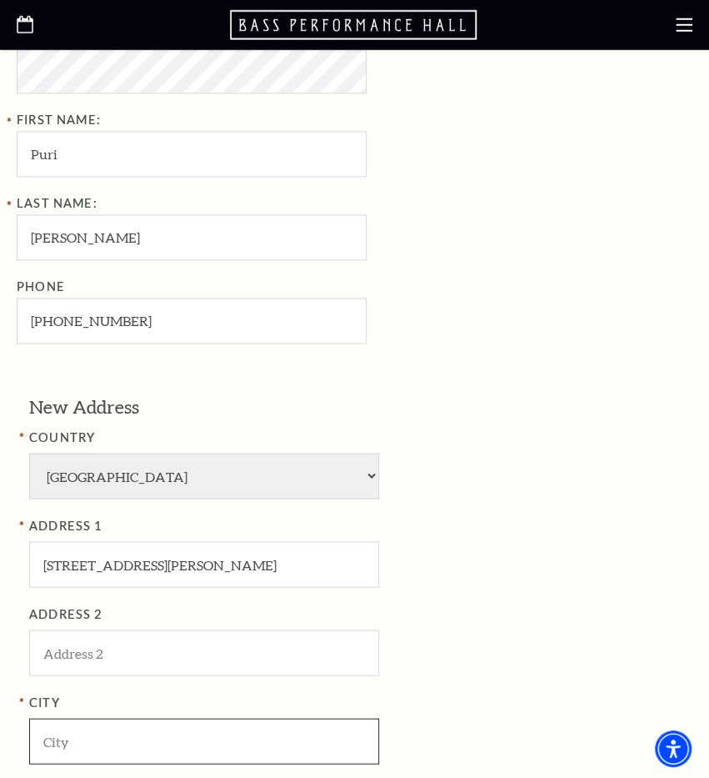
click at [118, 740] on input "City" at bounding box center [204, 742] width 350 height 46
paste input "Greenfield"
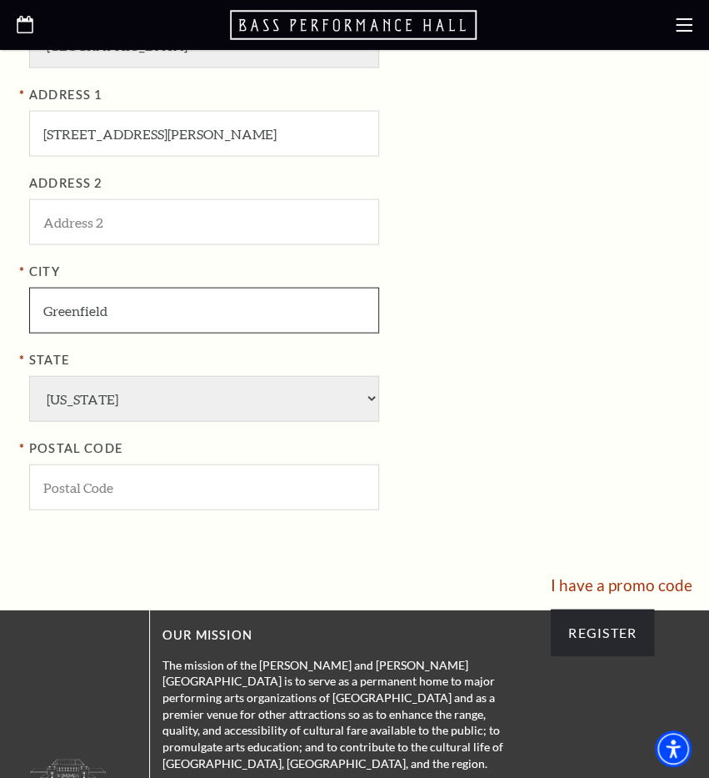
scroll to position [1092, 0]
type input "Greenfield"
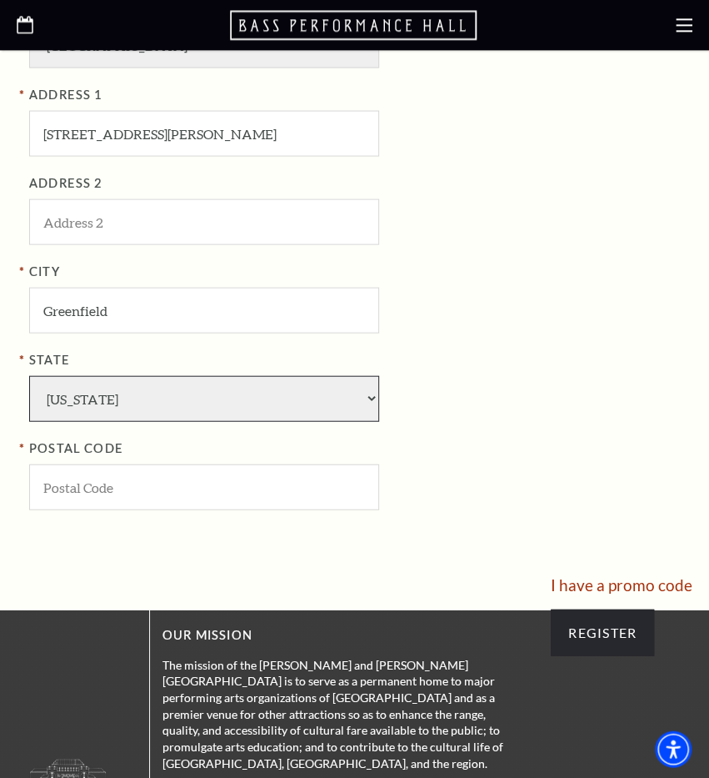
click at [346, 390] on select "Alabama Alaska American Embassy American Embassy American Samoa Arizona Arkansa…" at bounding box center [204, 398] width 350 height 46
select select "IN"
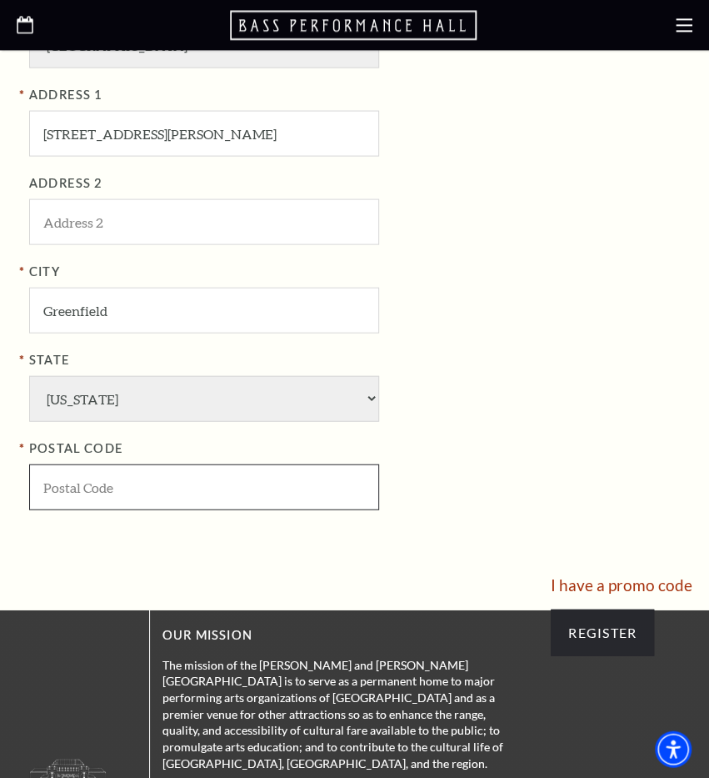
click at [195, 481] on input "POSTAL CODE" at bounding box center [204, 487] width 350 height 46
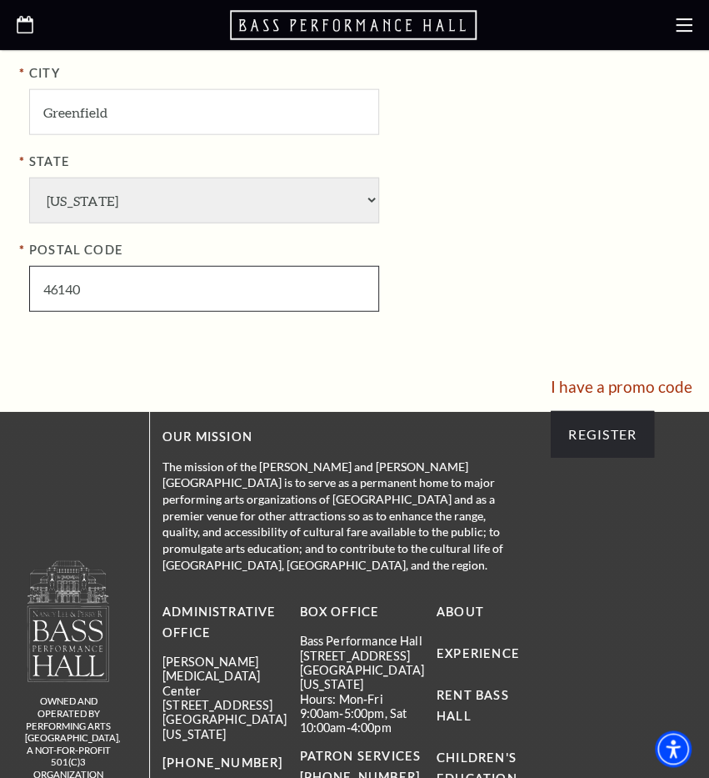
scroll to position [1289, 0]
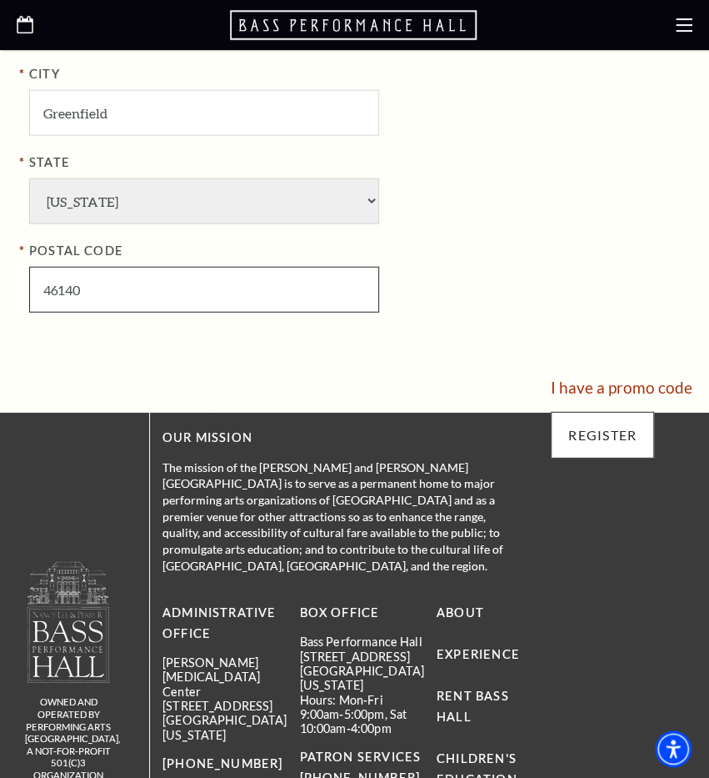
type input "46140"
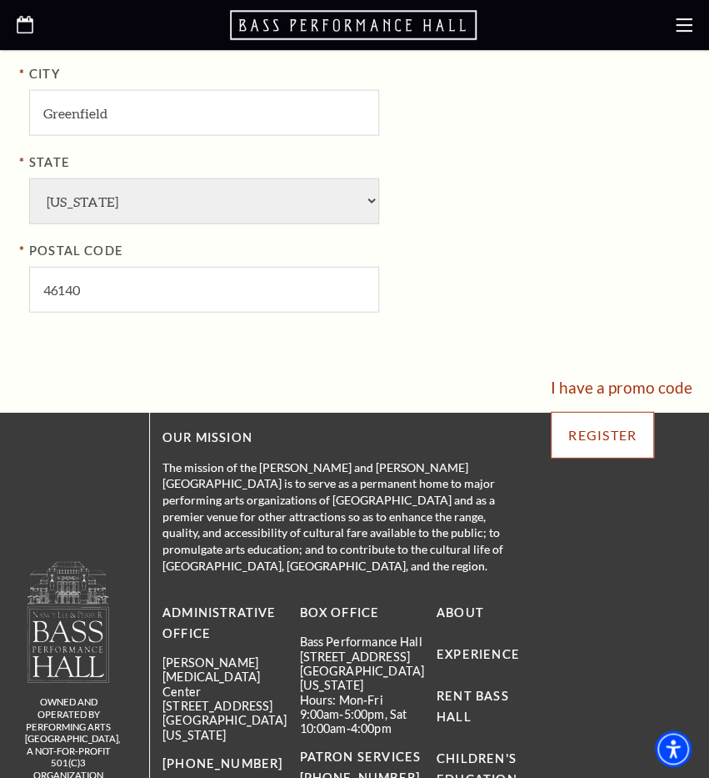
click at [621, 444] on input "Register" at bounding box center [602, 435] width 103 height 47
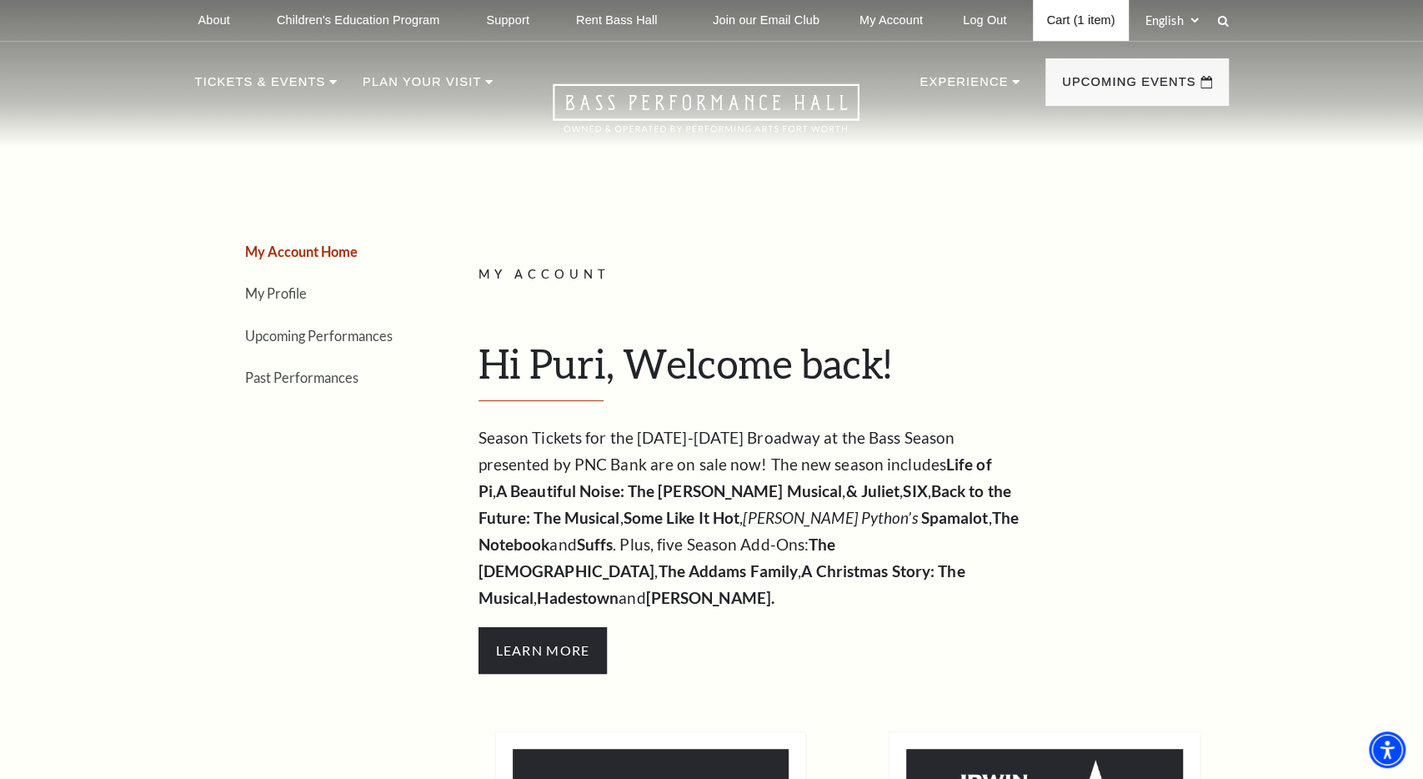
click at [709, 23] on link "Cart (1 item)" at bounding box center [1080, 20] width 95 height 41
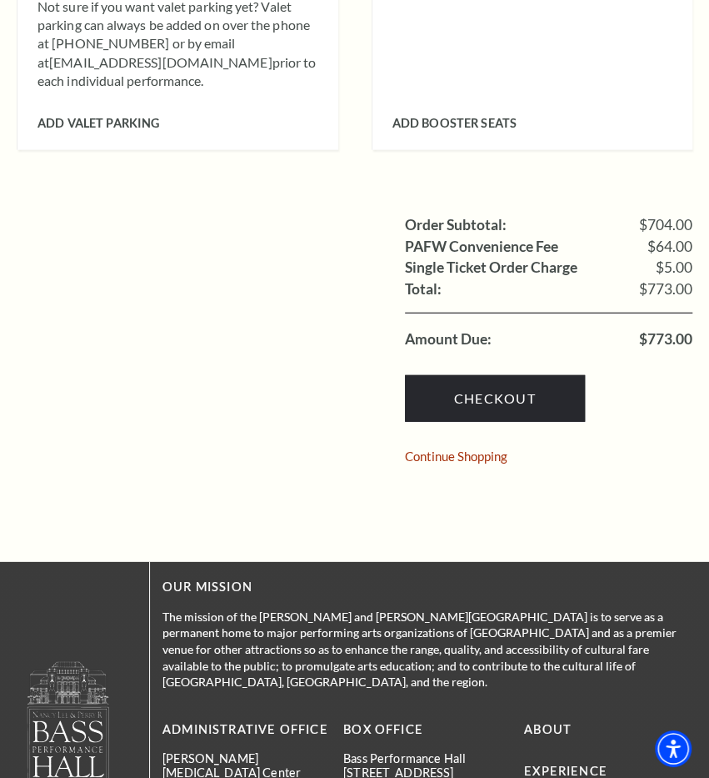
scroll to position [1264, 0]
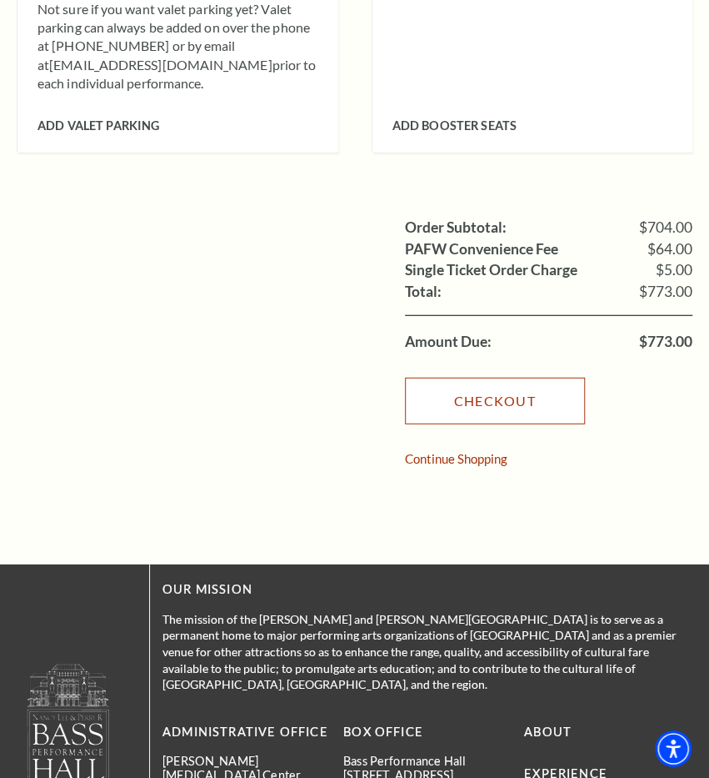
click at [425, 378] on link "Checkout" at bounding box center [495, 401] width 180 height 47
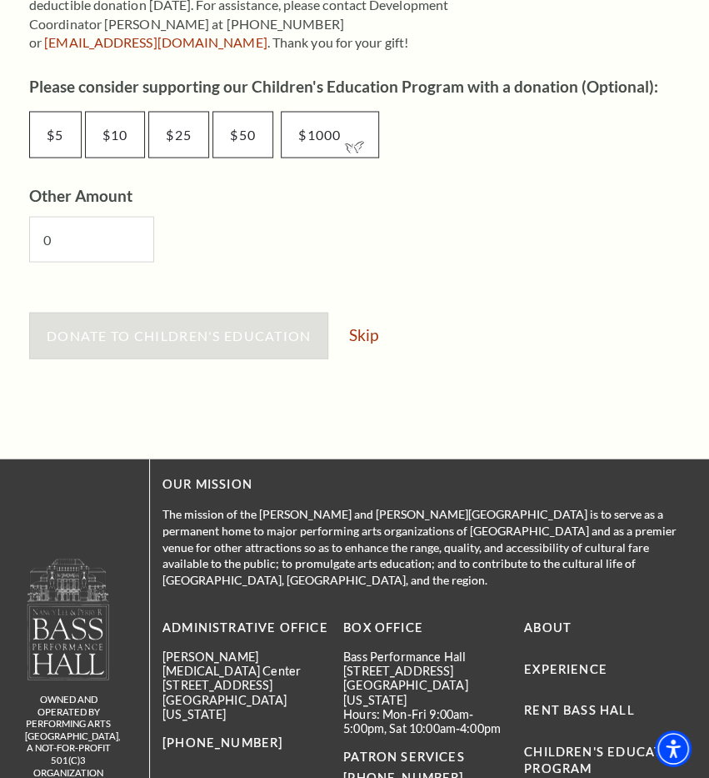
scroll to position [974, 0]
click at [368, 332] on link "Skip" at bounding box center [362, 335] width 29 height 16
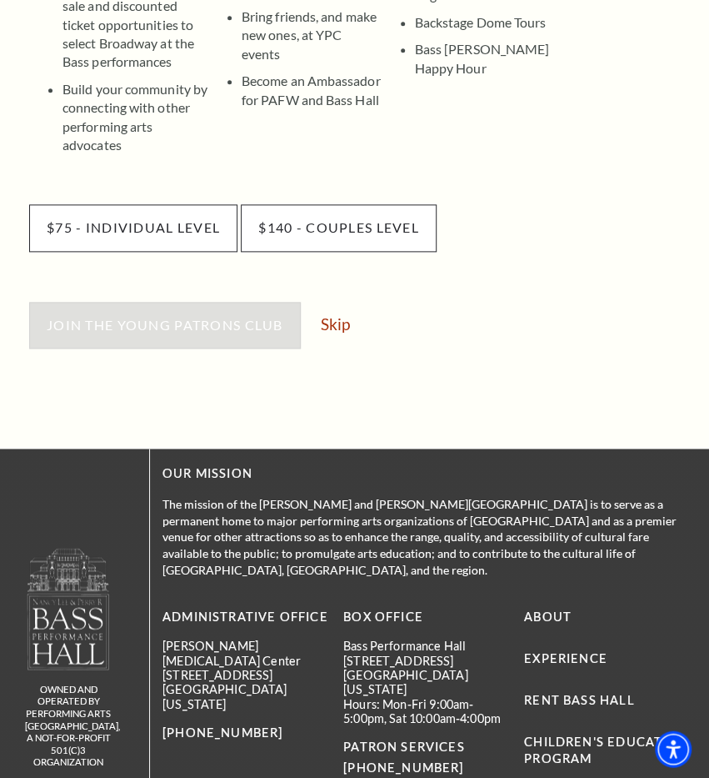
scroll to position [545, 0]
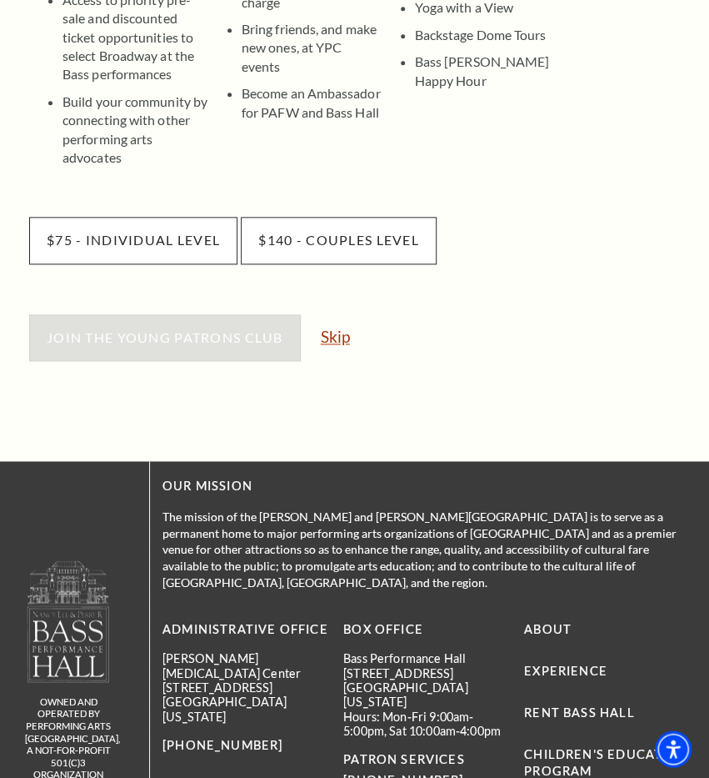
click at [346, 328] on link "Skip" at bounding box center [335, 336] width 29 height 16
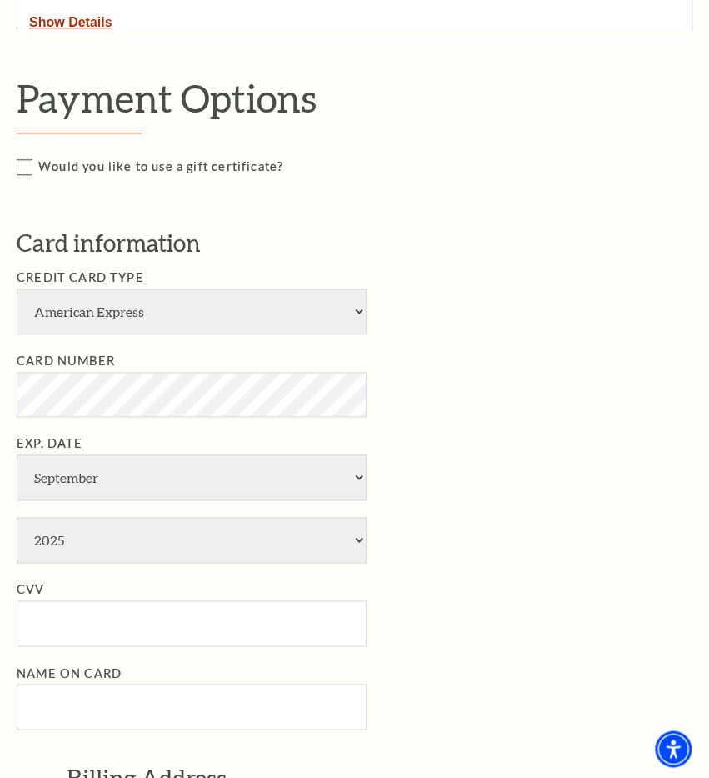
scroll to position [472, 0]
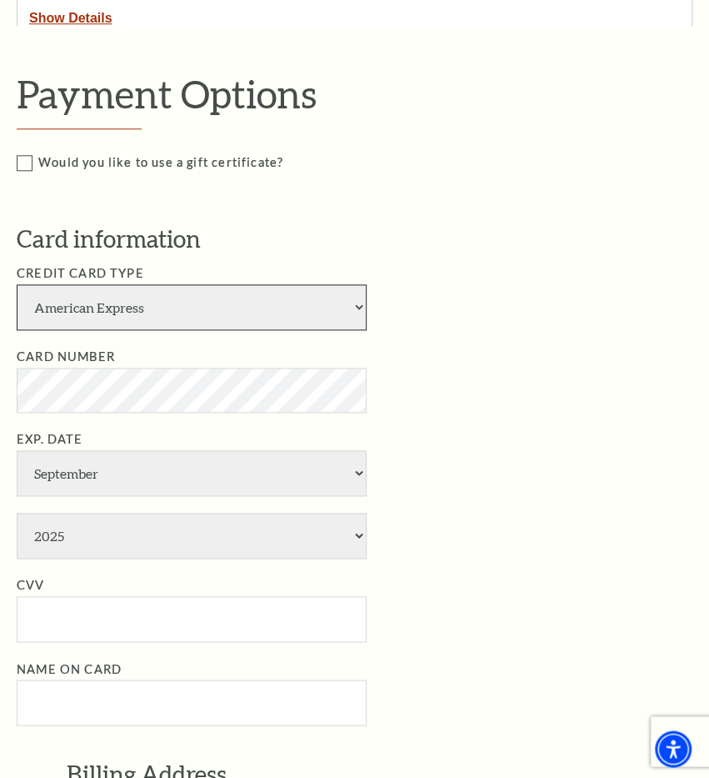
click at [355, 308] on select "American Express Visa Master Card Discover" at bounding box center [192, 307] width 350 height 46
select select "24"
click option "Visa" at bounding box center [0, 0] width 0 height 0
click at [459, 384] on li "Card Number" at bounding box center [367, 380] width 700 height 66
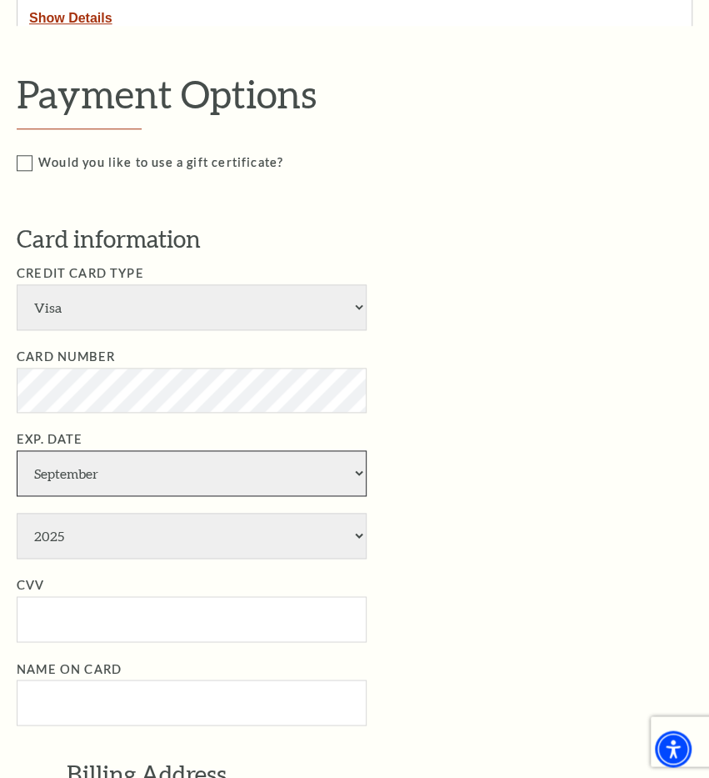
click at [17, 450] on select "January February March April May June July August September October November De…" at bounding box center [192, 473] width 350 height 46
select select "4"
click option "April" at bounding box center [0, 0] width 0 height 0
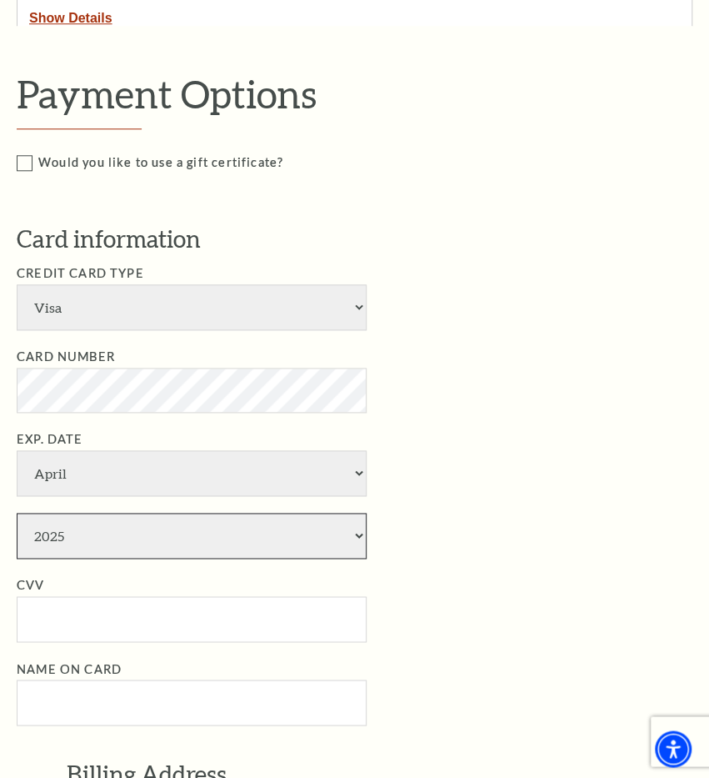
click at [17, 513] on select "2025 2026 2027 2028 2029 2030 2031 2032 2033 2034" at bounding box center [192, 536] width 350 height 46
select select "2030"
click option "2030" at bounding box center [0, 0] width 0 height 0
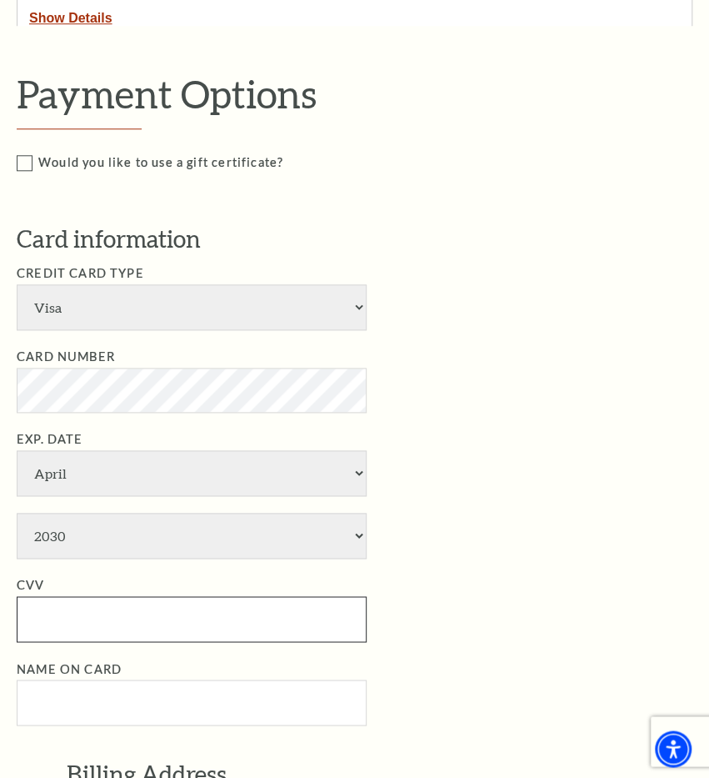
click at [108, 619] on input "CVV" at bounding box center [192, 619] width 350 height 46
type input "535"
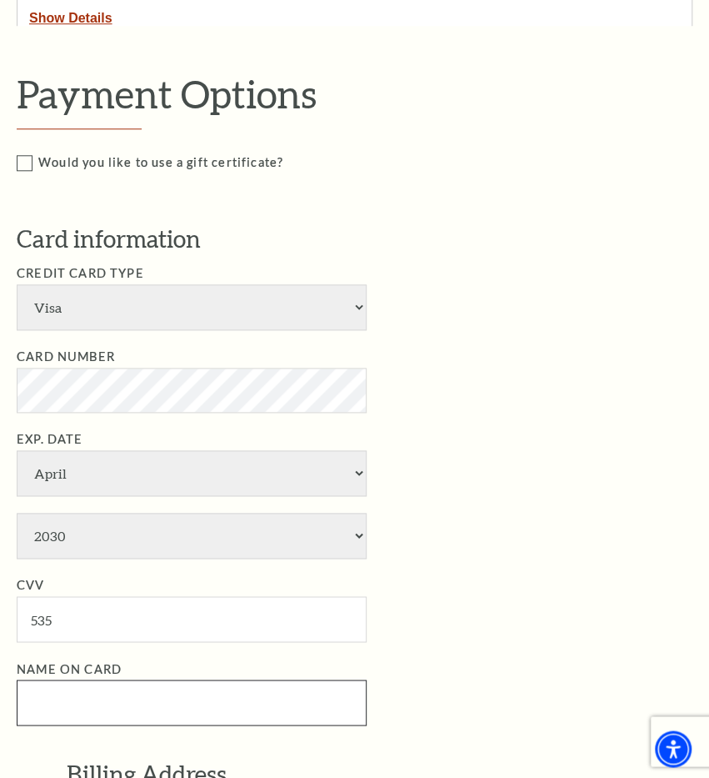
click at [132, 688] on input "Name on Card" at bounding box center [192, 702] width 350 height 46
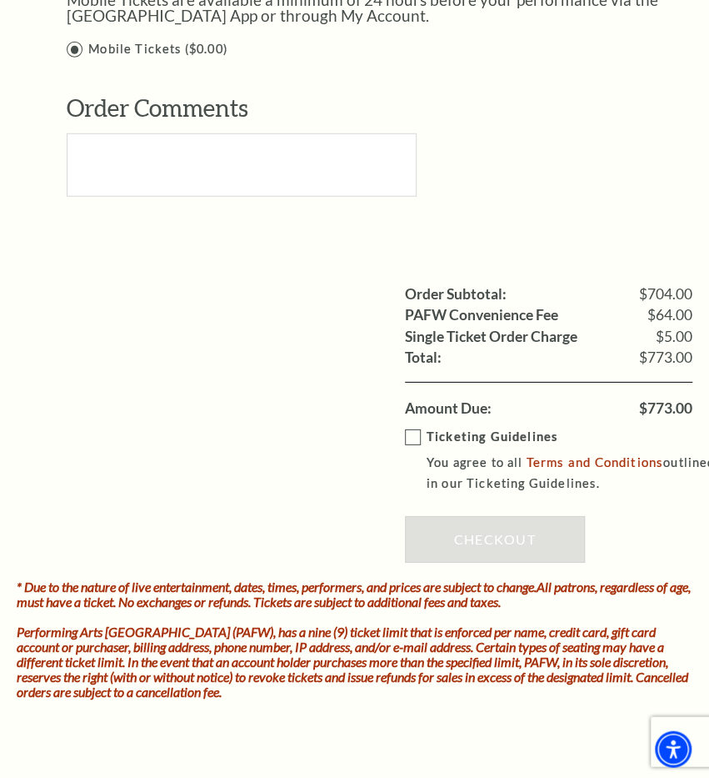
scroll to position [1482, 0]
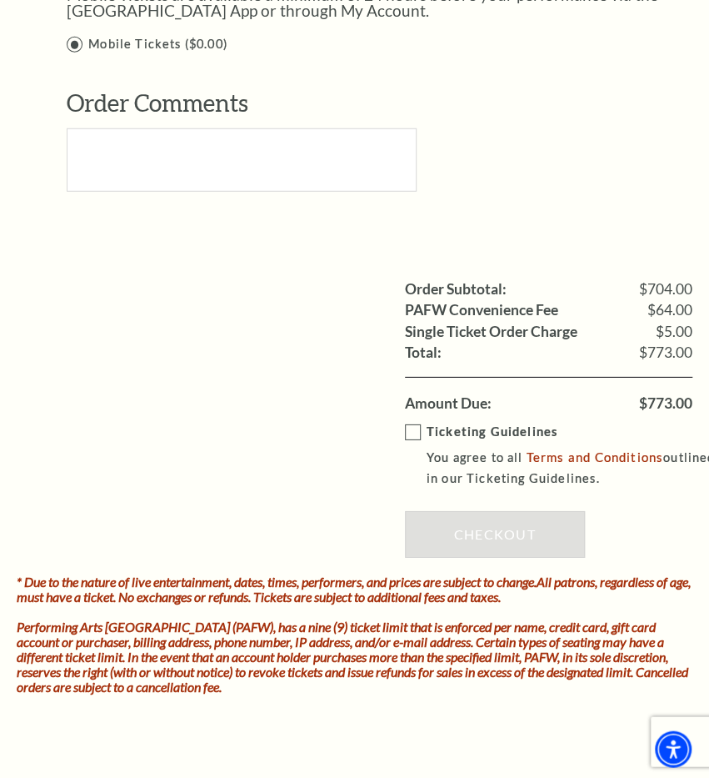
type input "P Loper"
click at [408, 422] on label "Ticketing Guidelines You agree to all Terms and Conditions outlined in our Tick…" at bounding box center [561, 454] width 312 height 67
click at [0, 0] on input "Ticketing Guidelines You agree to all Terms and Conditions outlined in our Tick…" at bounding box center [0, 0] width 0 height 0
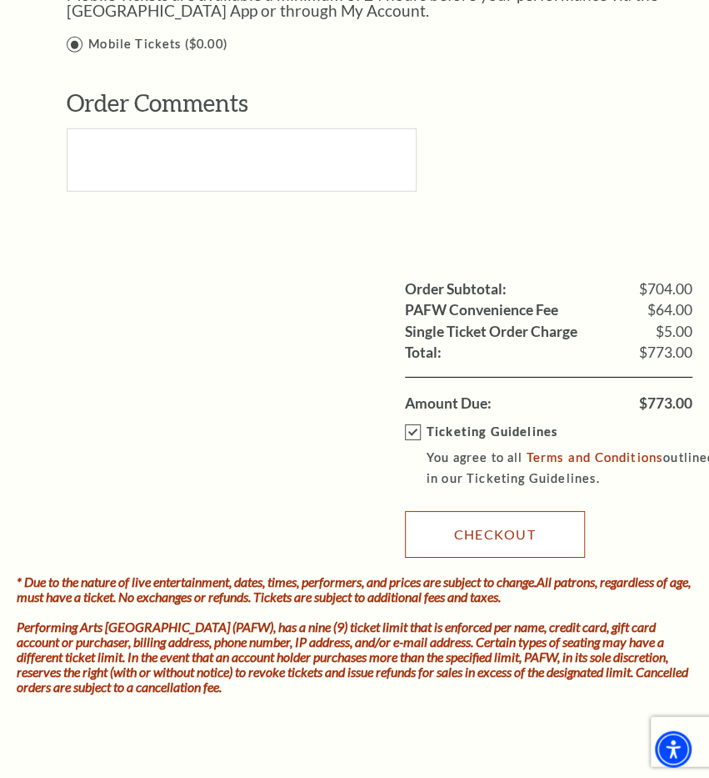
click at [552, 543] on link "Checkout" at bounding box center [495, 533] width 180 height 47
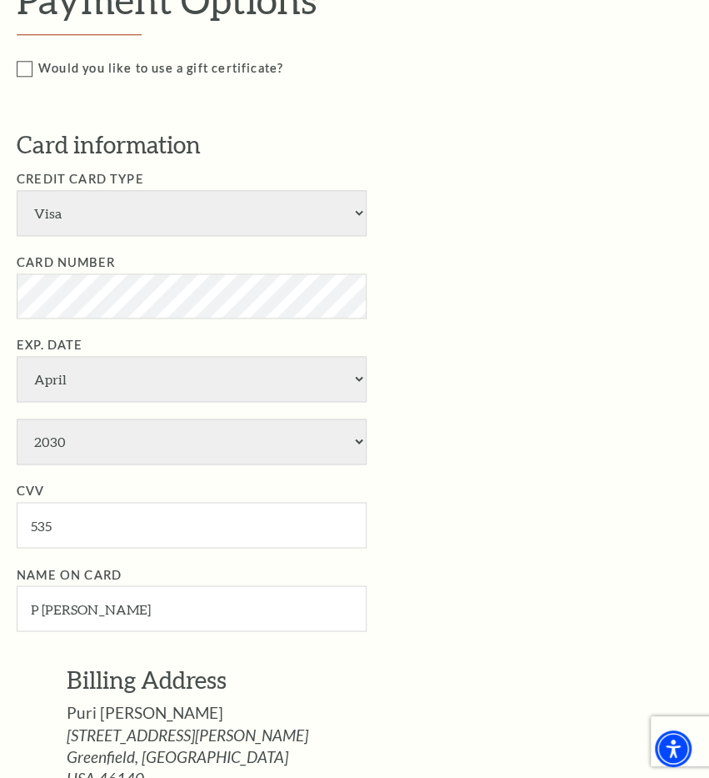
scroll to position [565, 0]
click at [586, 260] on li "Card Number" at bounding box center [367, 286] width 700 height 66
click at [17, 357] on select "January February March April May June July August September October November De…" at bounding box center [192, 380] width 350 height 46
select select "11"
click option "November" at bounding box center [0, 0] width 0 height 0
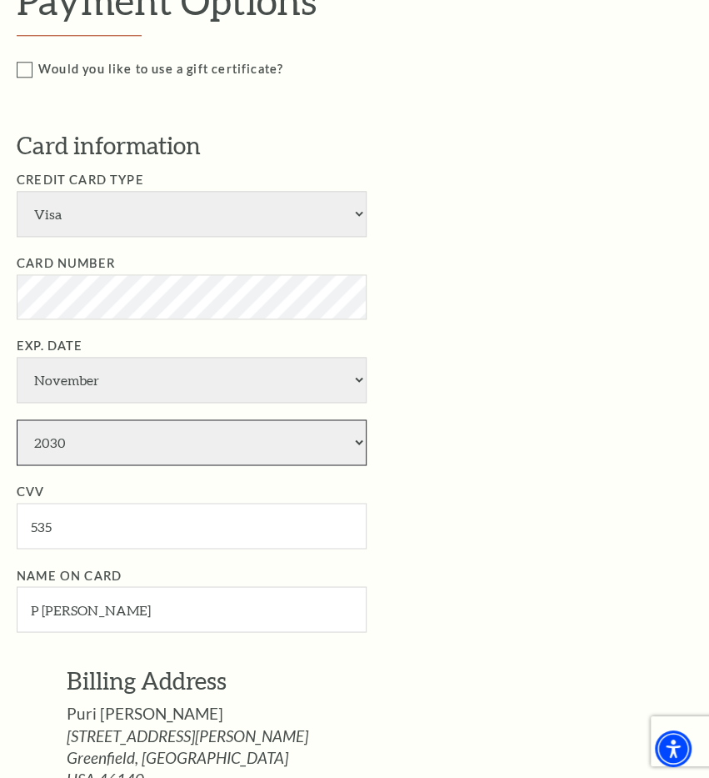
click at [17, 419] on select "2025 2026 2027 2028 2029 2030 2031 2032 2033 2034" at bounding box center [192, 442] width 350 height 46
select select "2026"
click option "2026" at bounding box center [0, 0] width 0 height 0
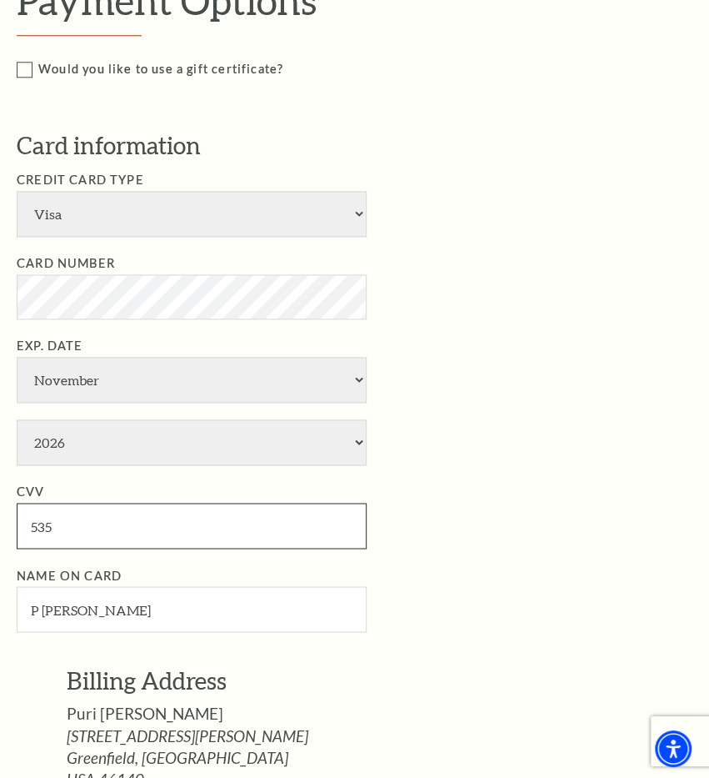
click at [187, 524] on input "535" at bounding box center [192, 526] width 350 height 46
type input "5"
type input "040"
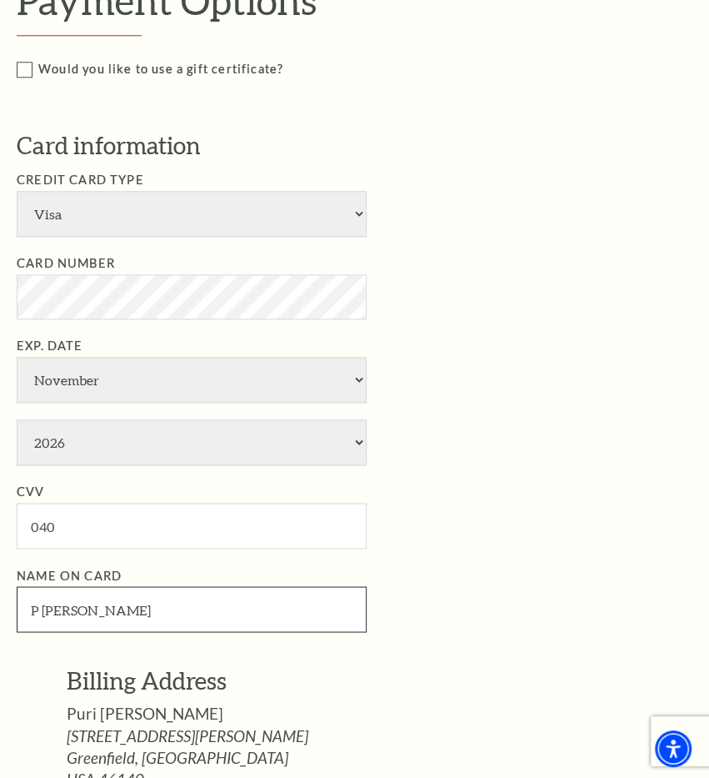
click at [254, 610] on input "P Loper" at bounding box center [192, 609] width 350 height 46
type input "P"
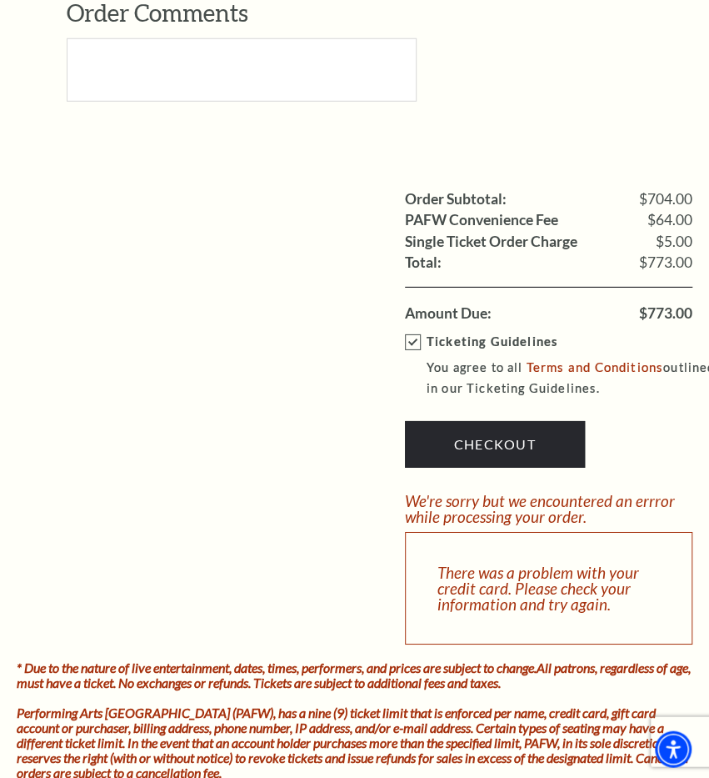
scroll to position [1591, 0]
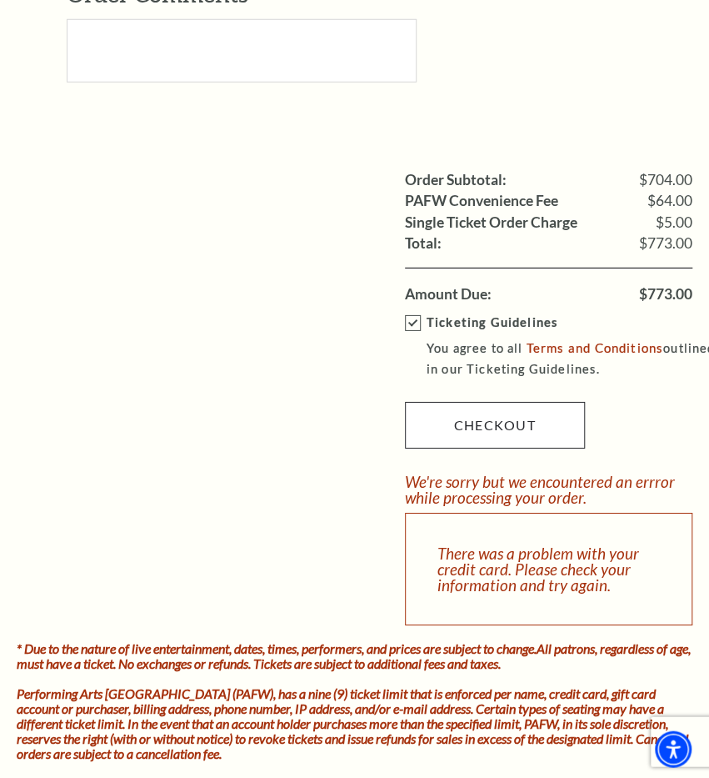
type input "J Jones"
click at [549, 448] on link "Checkout" at bounding box center [495, 424] width 180 height 47
click at [555, 448] on link "Checkout" at bounding box center [495, 424] width 180 height 47
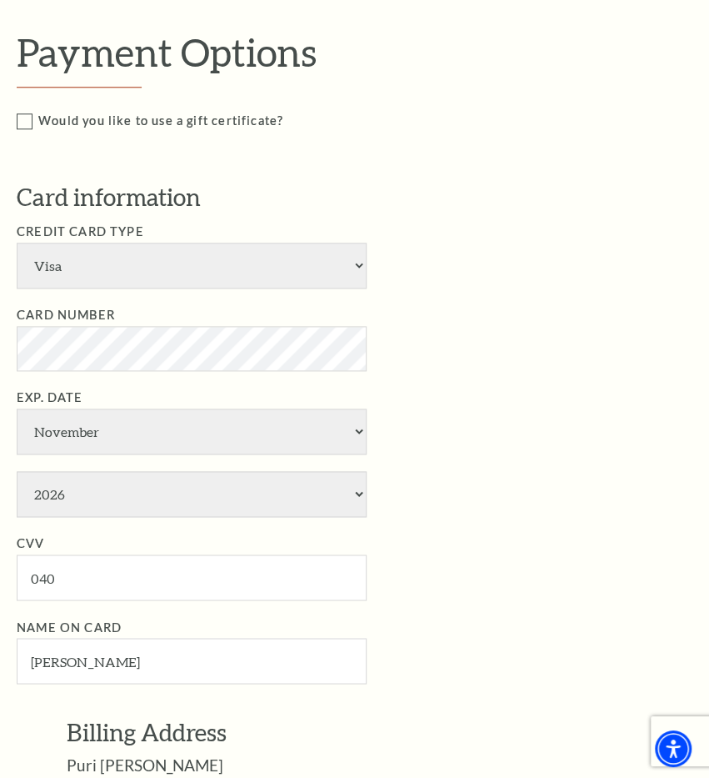
scroll to position [522, 0]
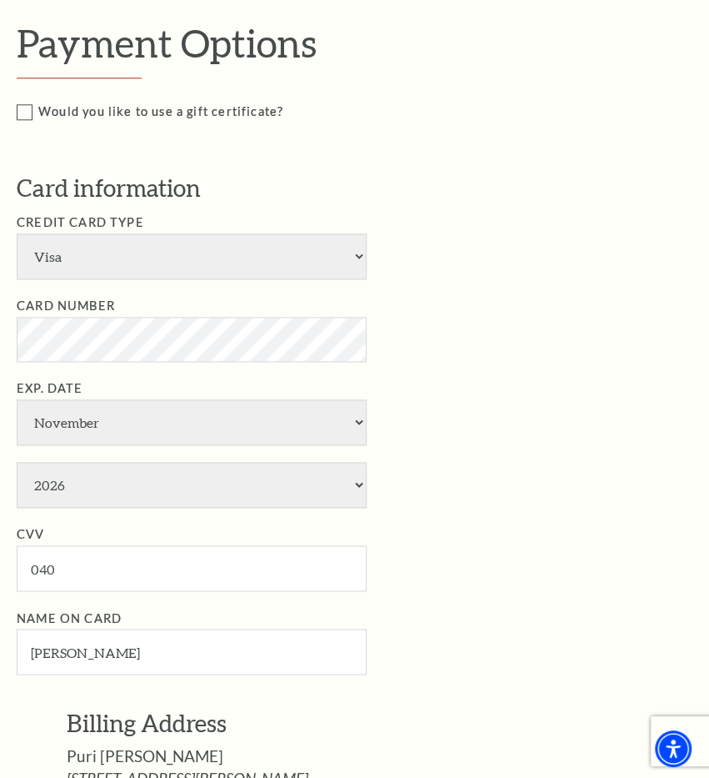
click at [644, 262] on li "Credit Card Type American Express Visa Master Card Discover" at bounding box center [367, 246] width 700 height 67
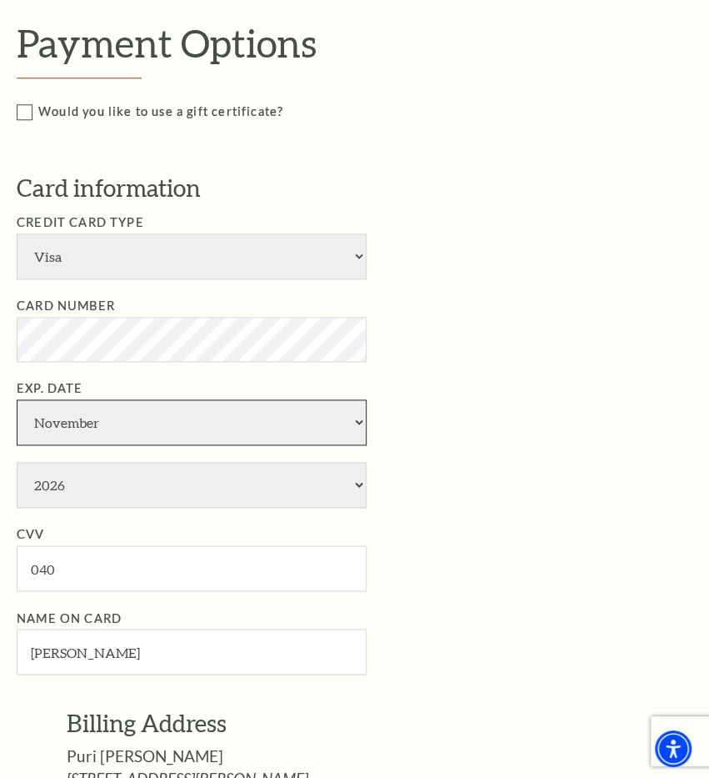
click at [17, 400] on select "January February March April May June July August September October November De…" at bounding box center [192, 423] width 350 height 46
select select "2"
click option "February" at bounding box center [0, 0] width 0 height 0
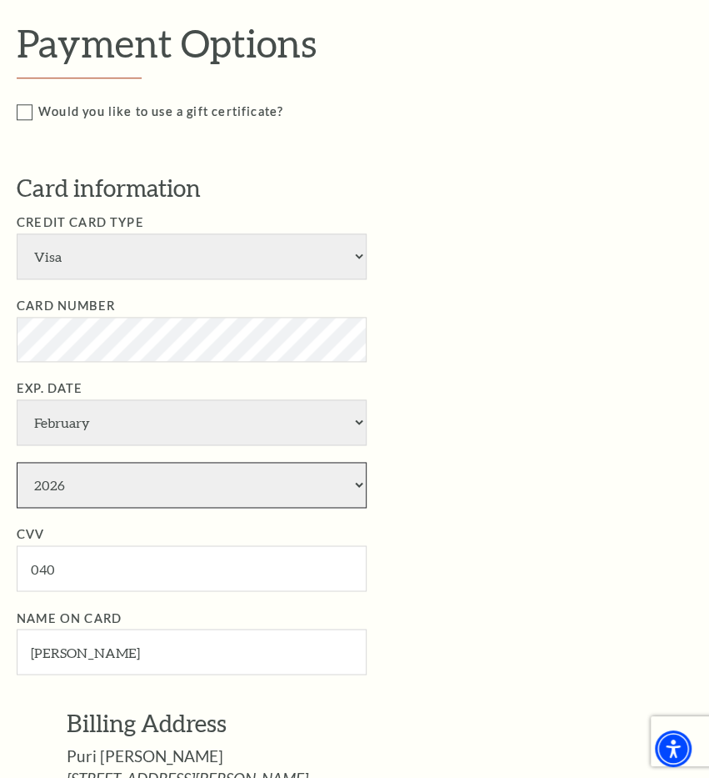
click at [17, 463] on select "2025 2026 2027 2028 2029 2030 2031 2032 2033 2034" at bounding box center [192, 486] width 350 height 46
select select "2030"
click option "2030" at bounding box center [0, 0] width 0 height 0
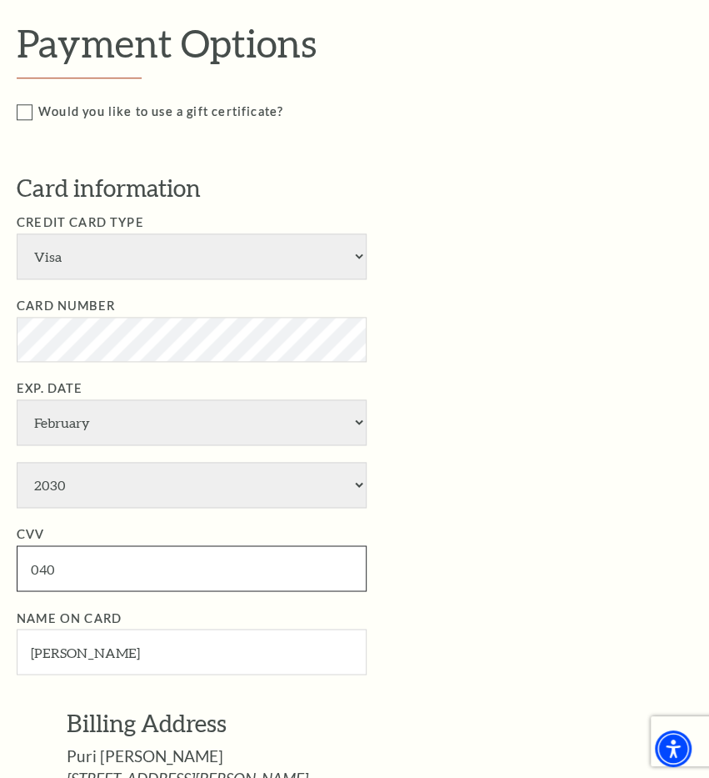
click at [291, 579] on input "040" at bounding box center [192, 569] width 350 height 46
type input "035"
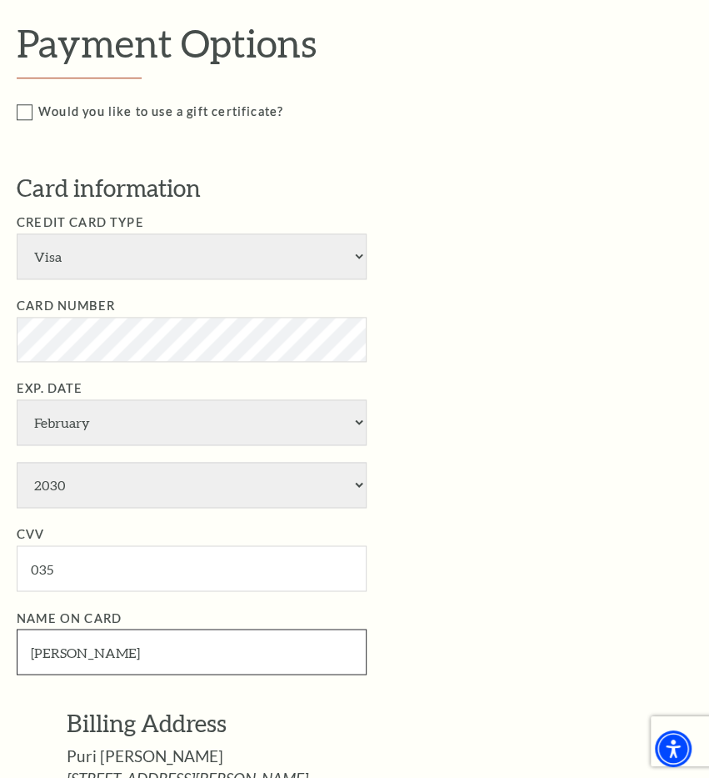
drag, startPoint x: 227, startPoint y: 649, endPoint x: -1, endPoint y: 665, distance: 228.2
click at [17, 665] on input "J Jones" at bounding box center [192, 652] width 350 height 46
paste input "REGINA SHEETS"
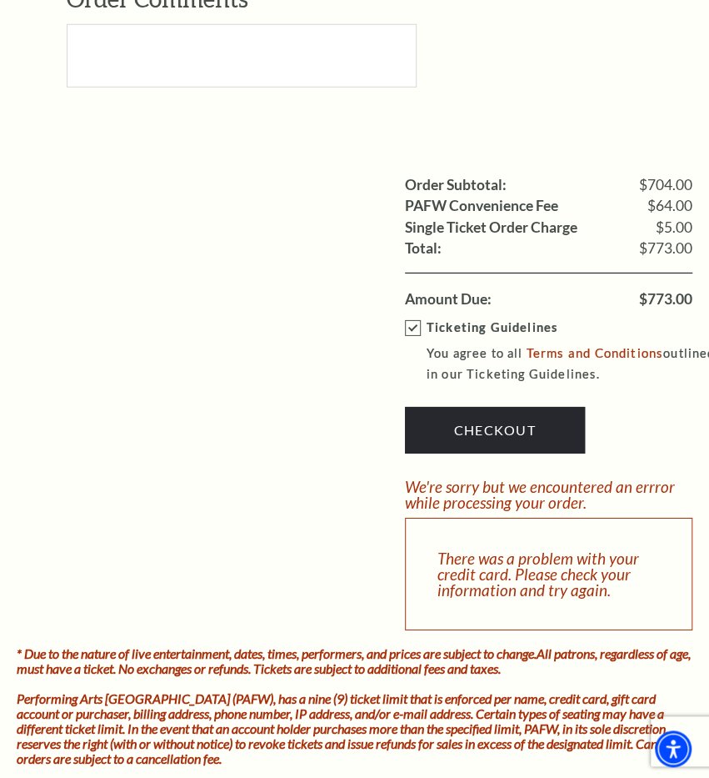
scroll to position [1581, 0]
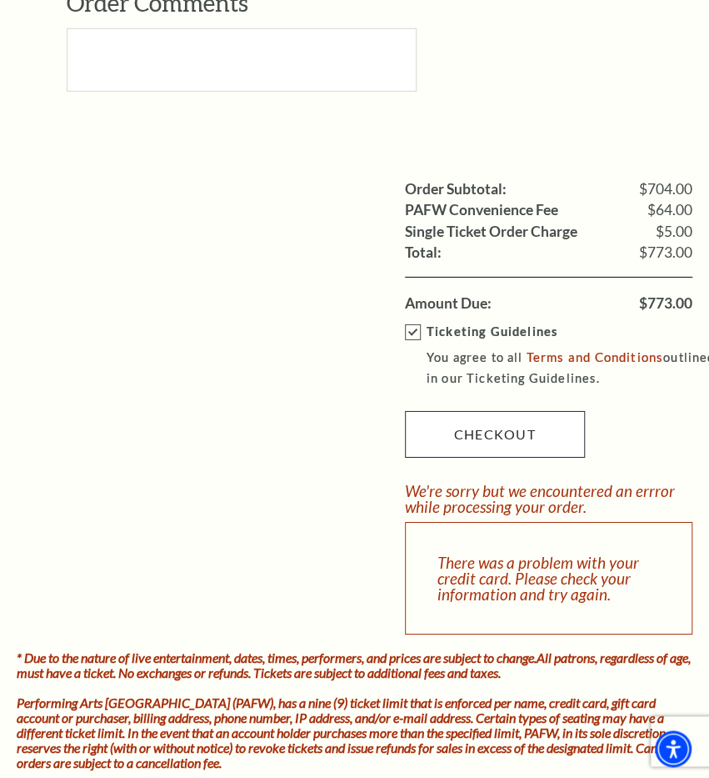
type input "REGINA SHEETS"
click at [524, 453] on link "Checkout" at bounding box center [495, 434] width 180 height 47
click at [546, 448] on link "Checkout" at bounding box center [495, 434] width 180 height 47
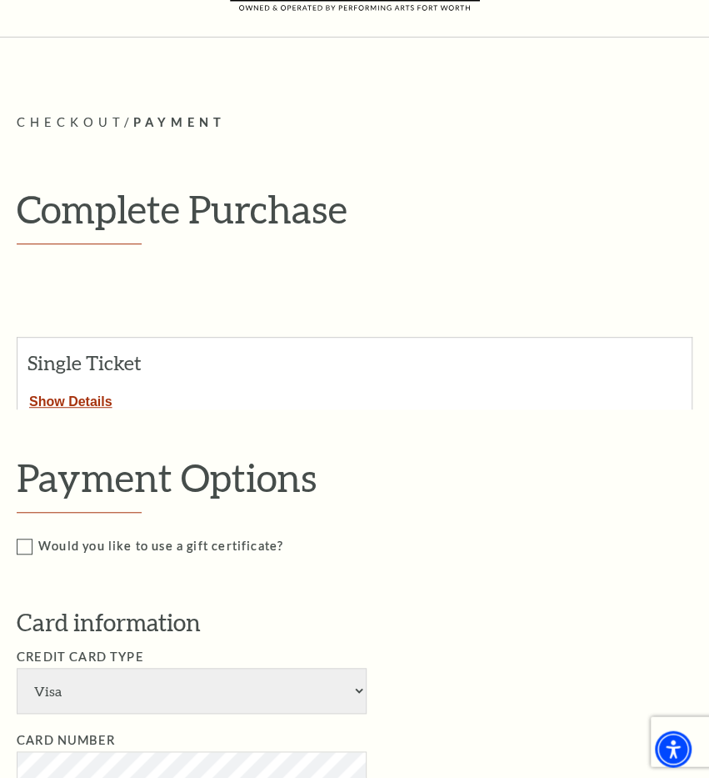
scroll to position [0, 0]
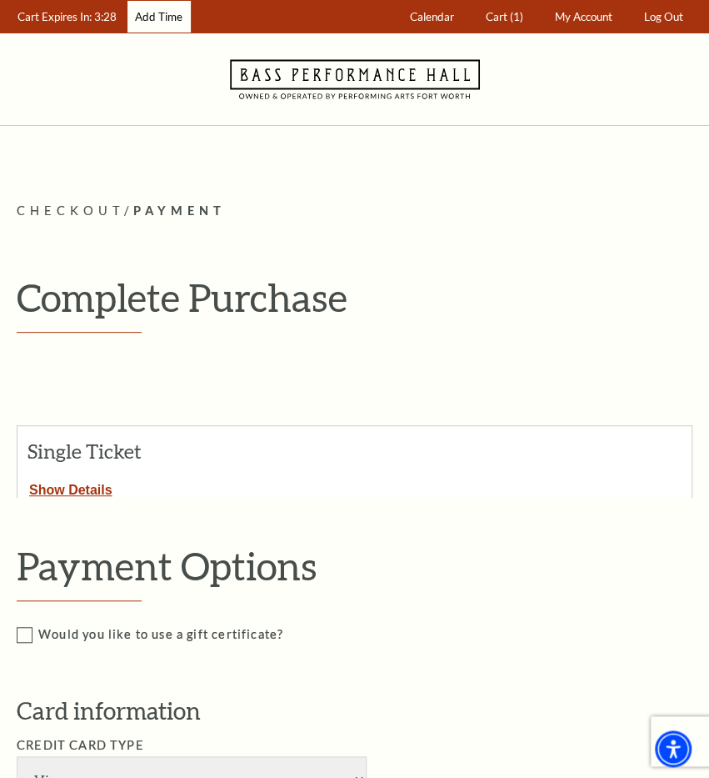
click at [161, 16] on link "Add Time" at bounding box center [159, 17] width 63 height 33
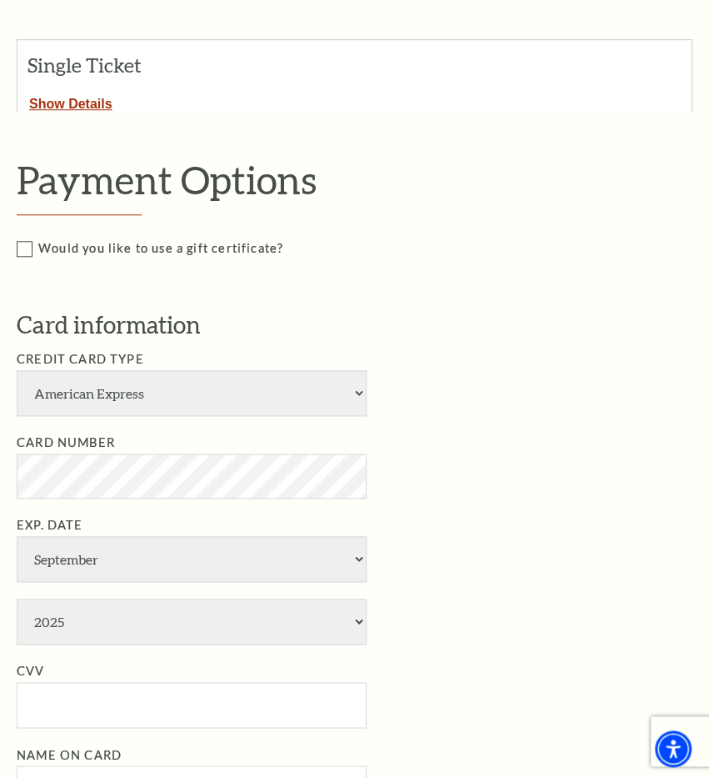
scroll to position [390, 0]
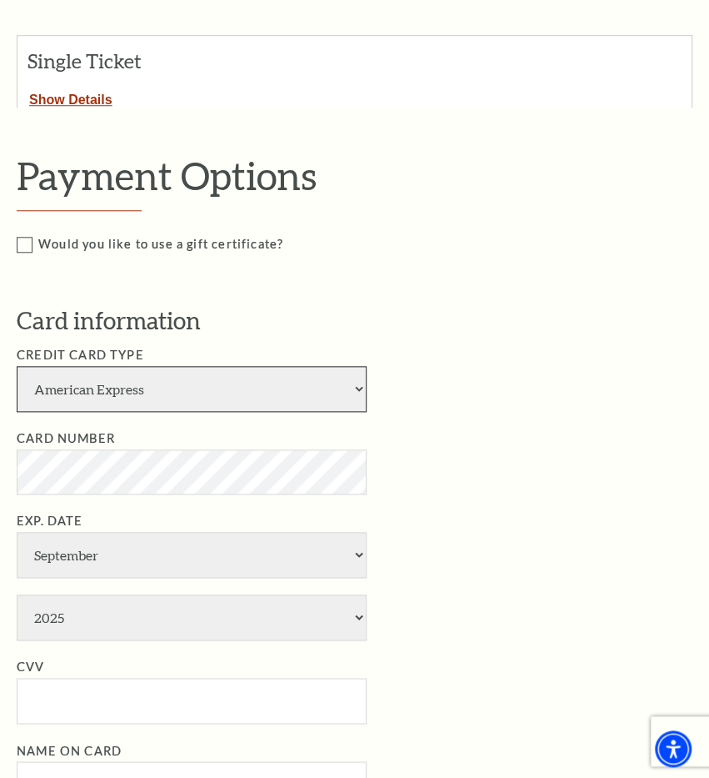
click at [336, 388] on select "American Express Visa Master Card Discover" at bounding box center [192, 389] width 350 height 46
select select "24"
click option "Visa" at bounding box center [0, 0] width 0 height 0
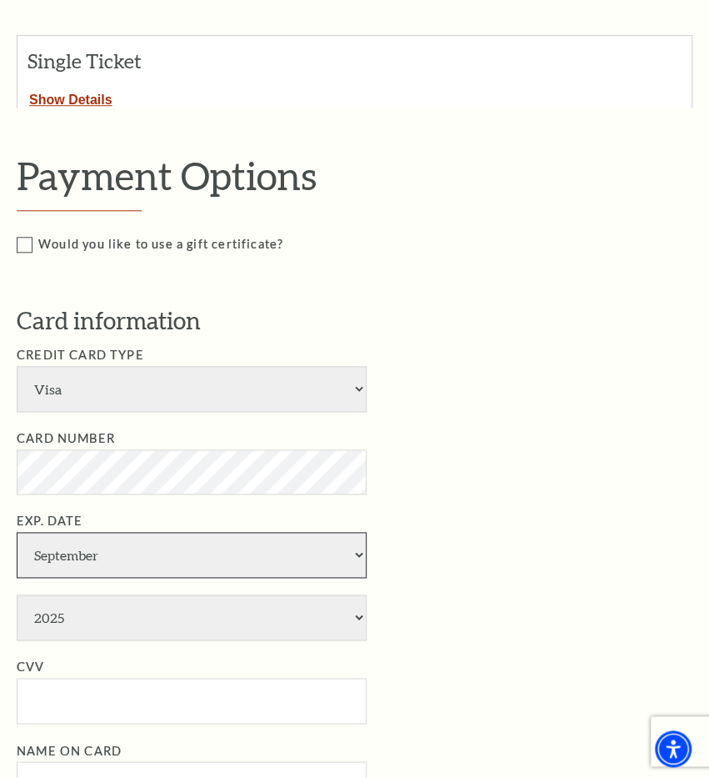
click at [332, 561] on select "January February March April May June July August September October November De…" at bounding box center [192, 555] width 350 height 46
select select "1"
click option "January" at bounding box center [0, 0] width 0 height 0
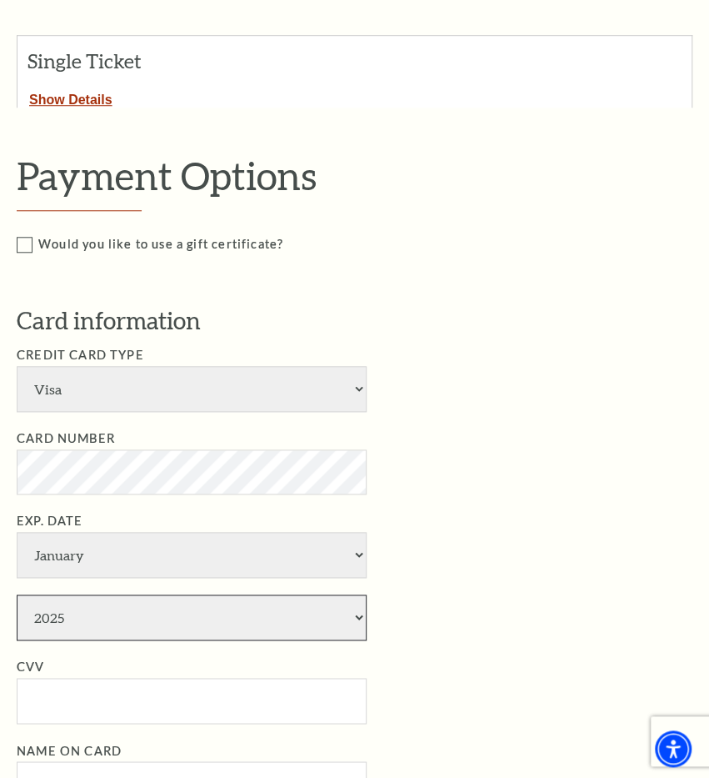
click at [322, 599] on select "2025 2026 2027 2028 2029 2030 2031 2032 2033 2034" at bounding box center [192, 617] width 350 height 46
select select "2028"
click option "2028" at bounding box center [0, 0] width 0 height 0
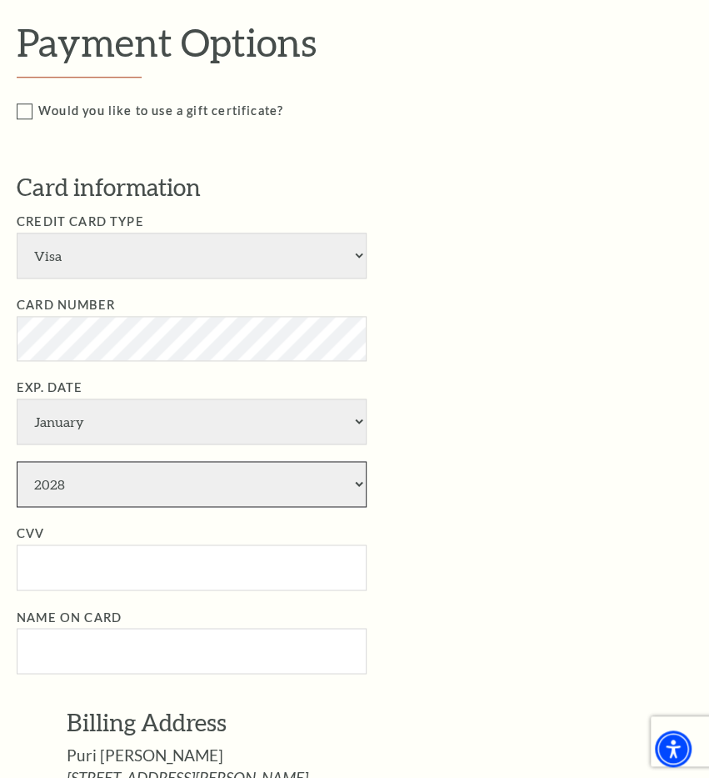
scroll to position [529, 0]
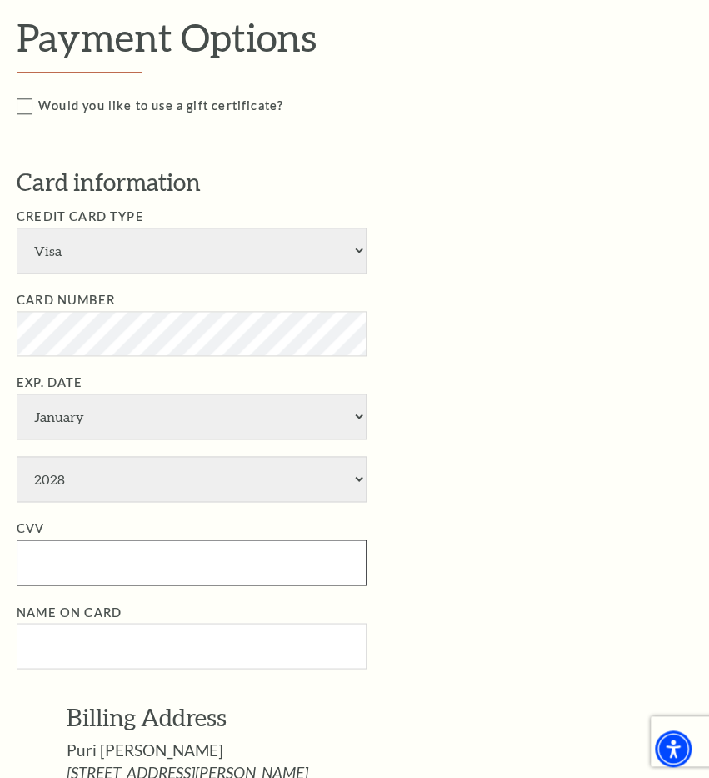
click at [318, 548] on input "CVV" at bounding box center [192, 562] width 350 height 46
type input "275"
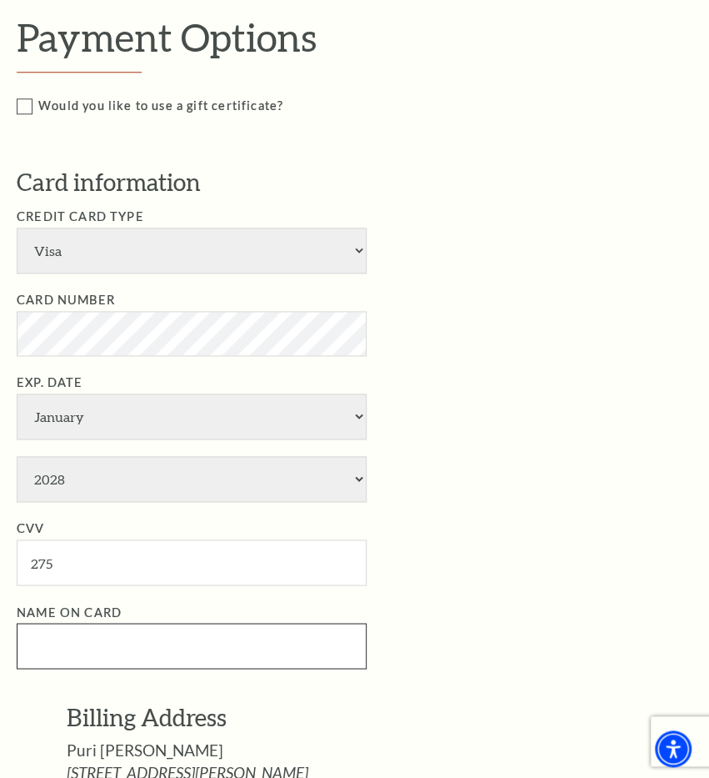
click at [279, 640] on input "Name on Card" at bounding box center [192, 646] width 350 height 46
paste input "[PERSON_NAME]"
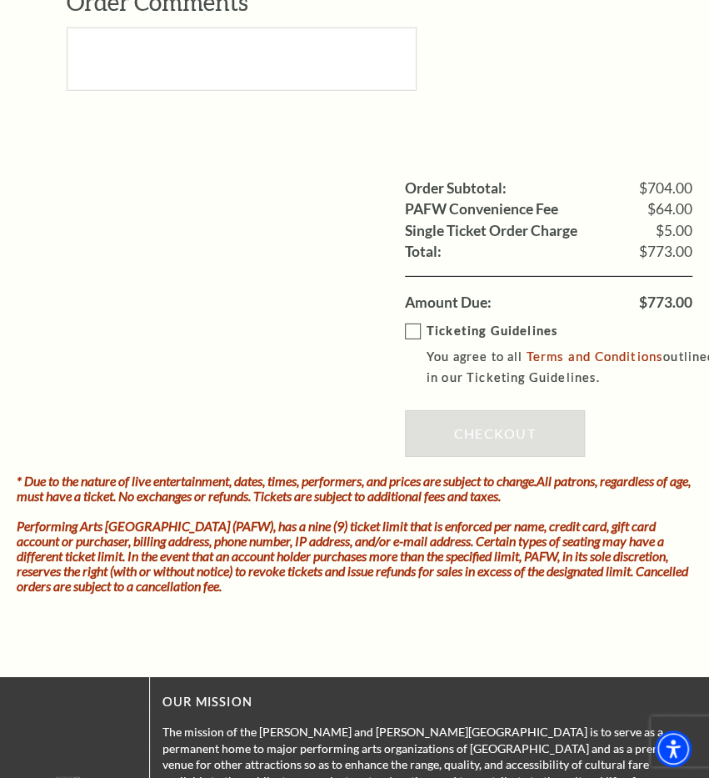
scroll to position [1590, 0]
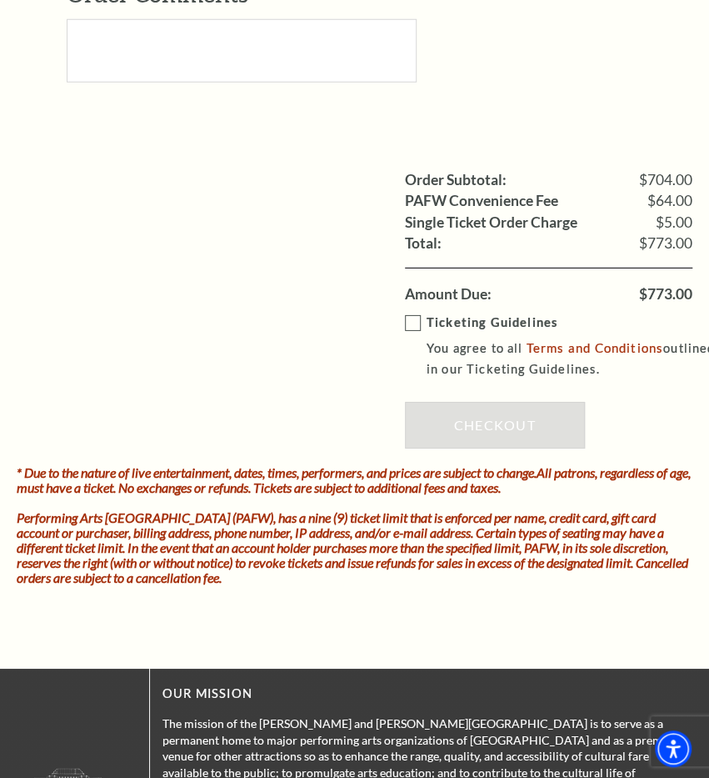
type input "[PERSON_NAME]"
click at [420, 320] on label "Ticketing Guidelines You agree to all Terms and Conditions outlined in our Tick…" at bounding box center [561, 346] width 312 height 67
click at [0, 0] on input "Ticketing Guidelines You agree to all Terms and Conditions outlined in our Tick…" at bounding box center [0, 0] width 0 height 0
click at [546, 433] on link "Checkout" at bounding box center [495, 425] width 180 height 47
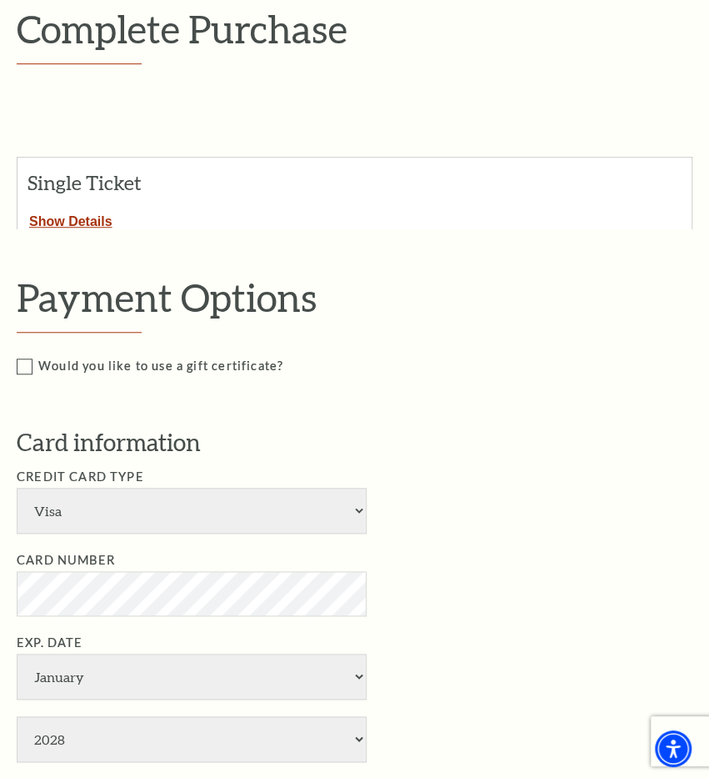
scroll to position [0, 0]
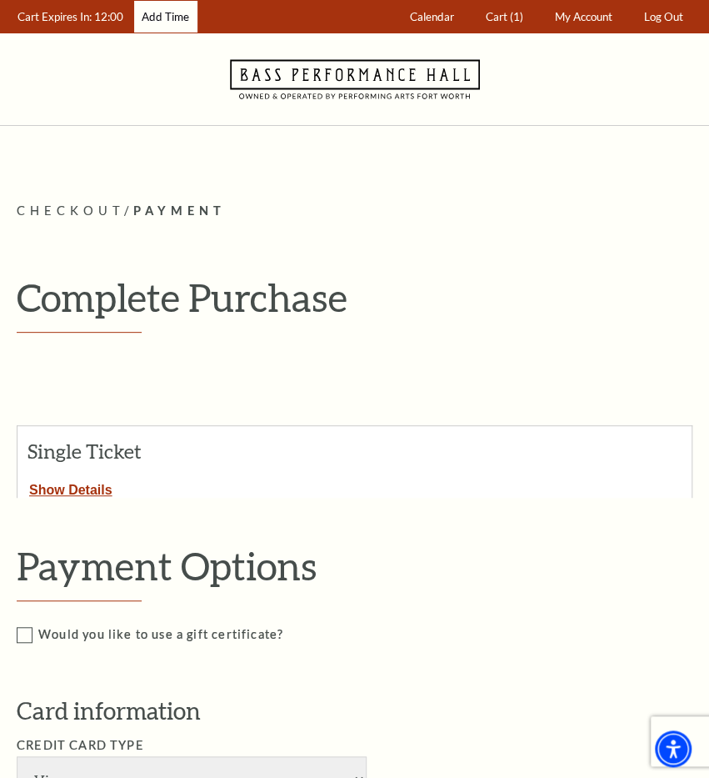
click at [166, 12] on link "Add Time" at bounding box center [165, 17] width 63 height 33
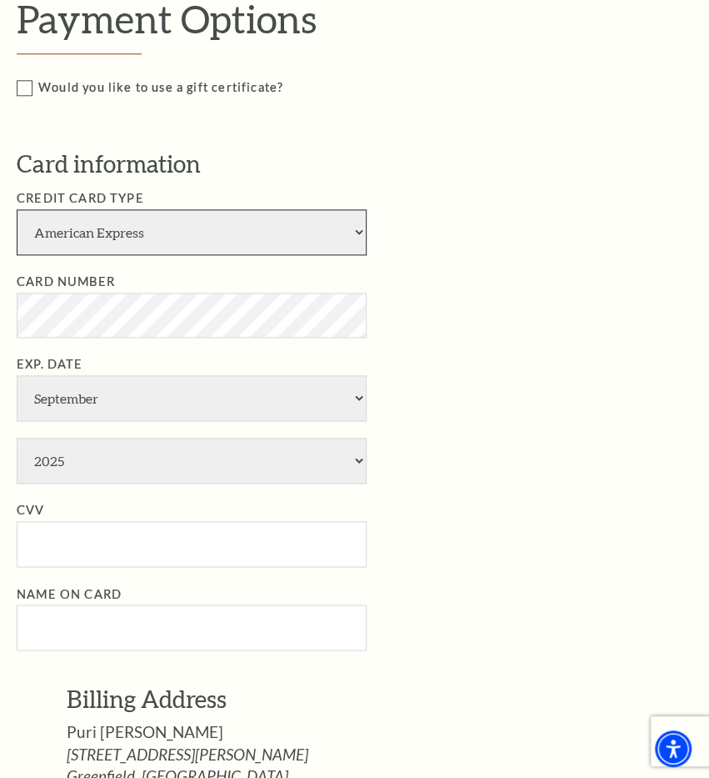
select select "24"
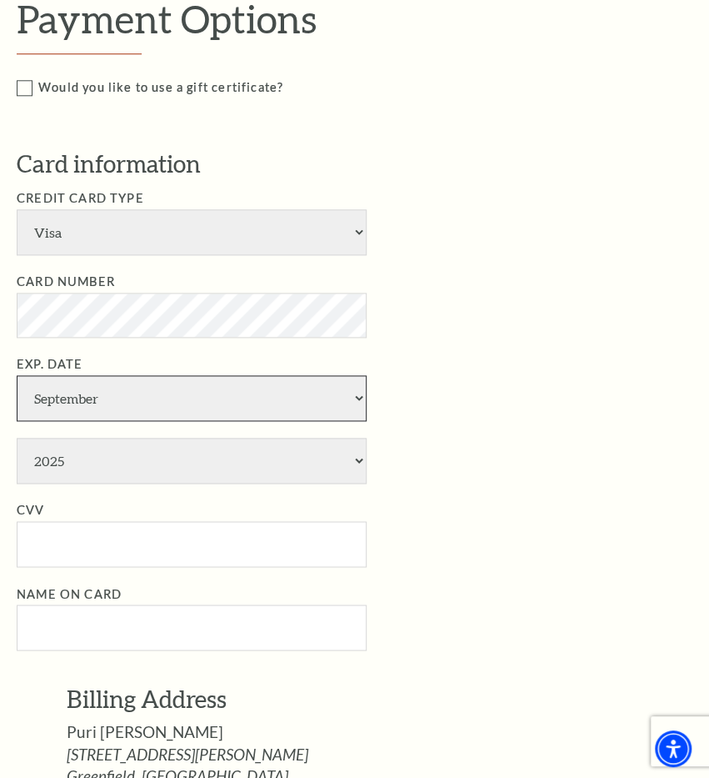
select select "4"
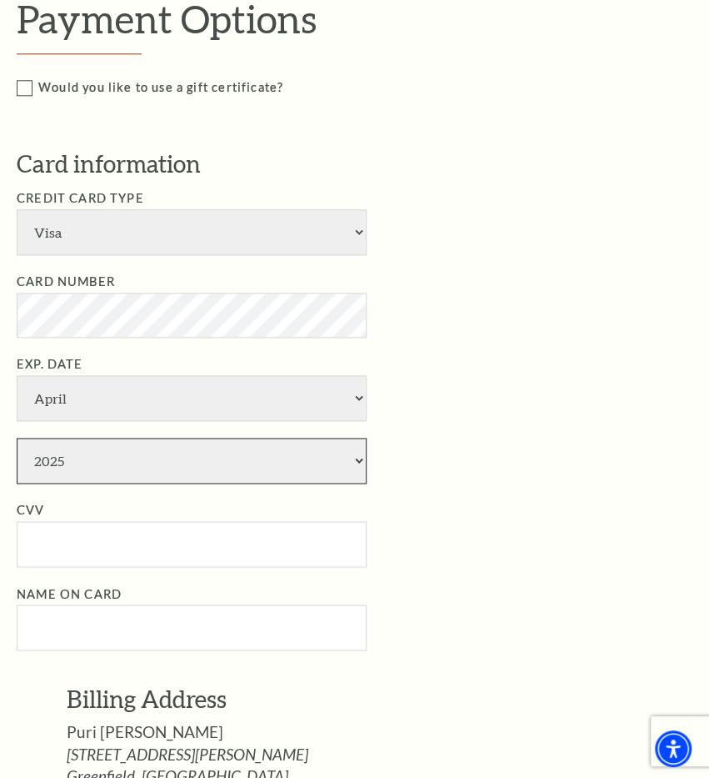
select select "2030"
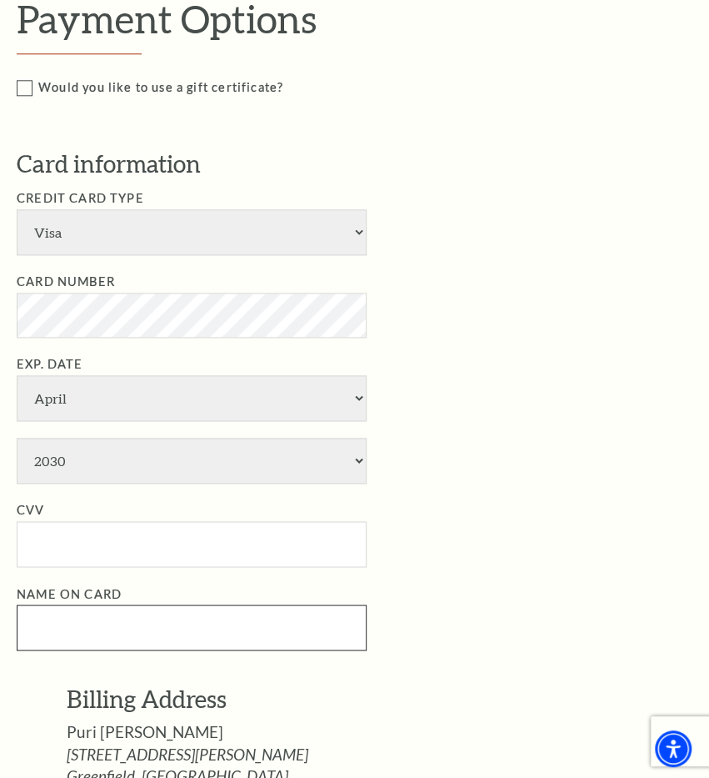
type input "[PERSON_NAME]"
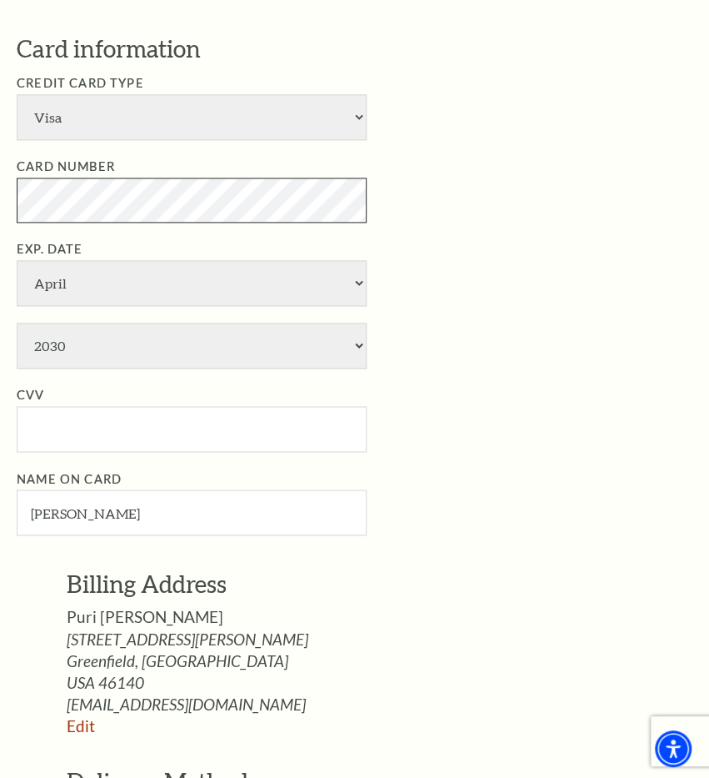
scroll to position [664, 0]
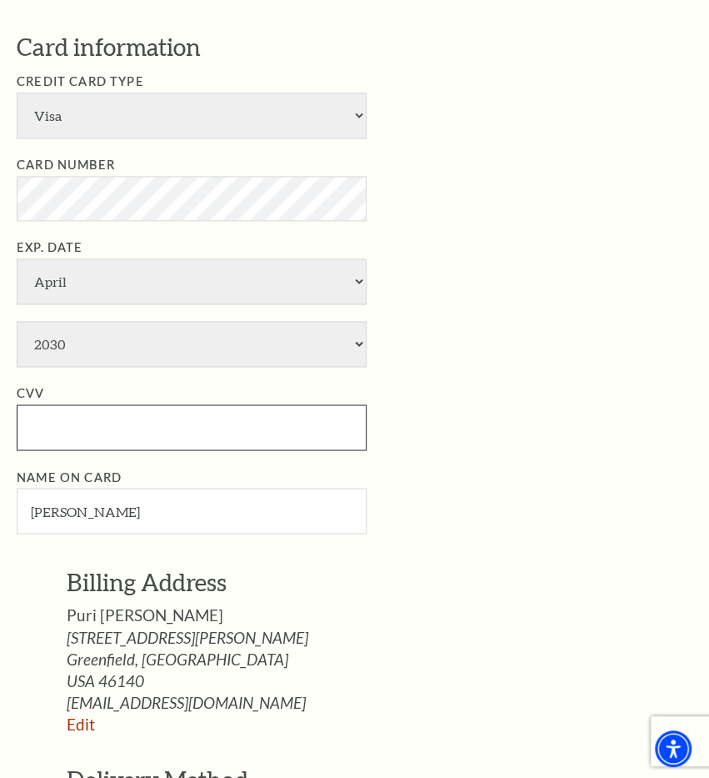
click at [48, 408] on input "CVV" at bounding box center [192, 427] width 350 height 46
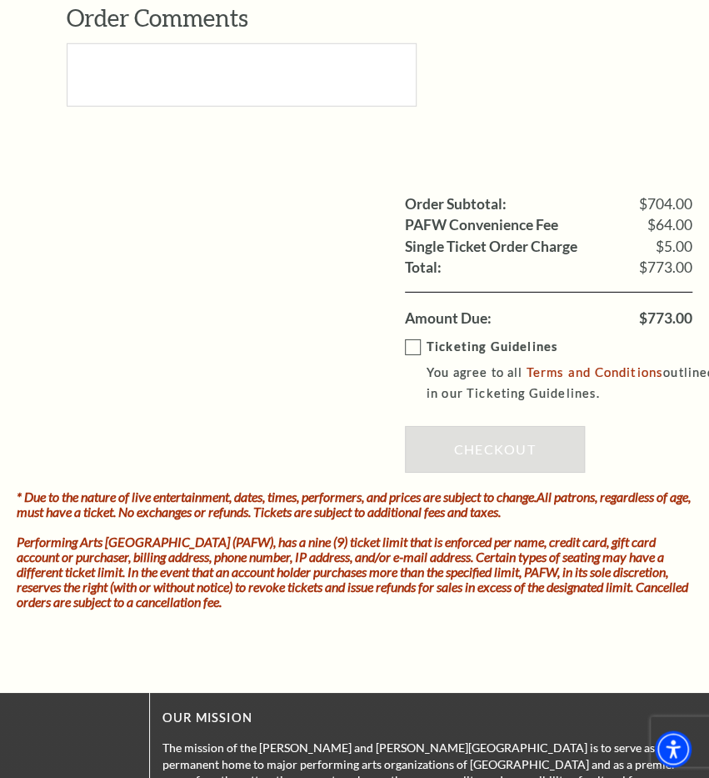
scroll to position [1574, 0]
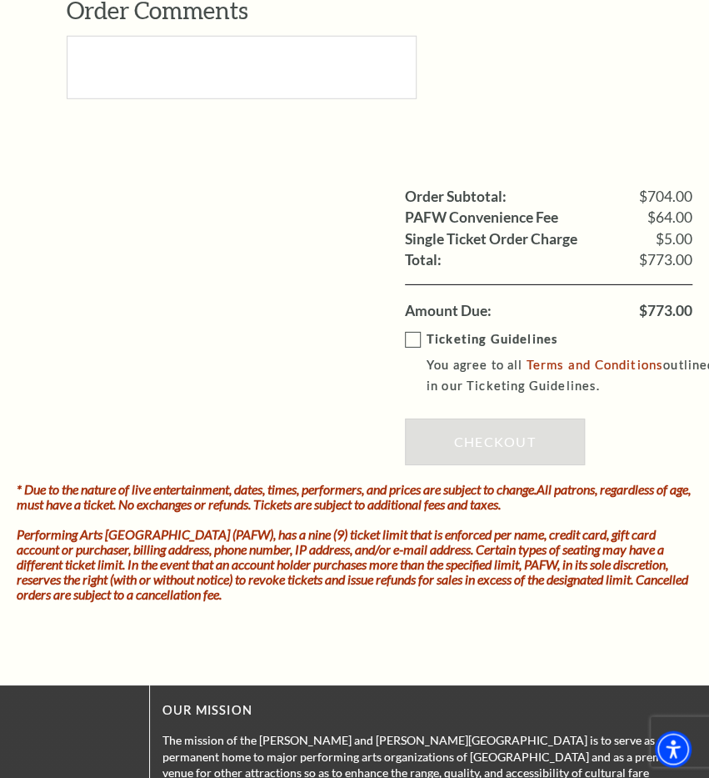
type input "371"
click at [415, 329] on label "Ticketing Guidelines You agree to all Terms and Conditions outlined in our Tick…" at bounding box center [561, 361] width 312 height 67
click at [0, 0] on input "Ticketing Guidelines You agree to all Terms and Conditions outlined in our Tick…" at bounding box center [0, 0] width 0 height 0
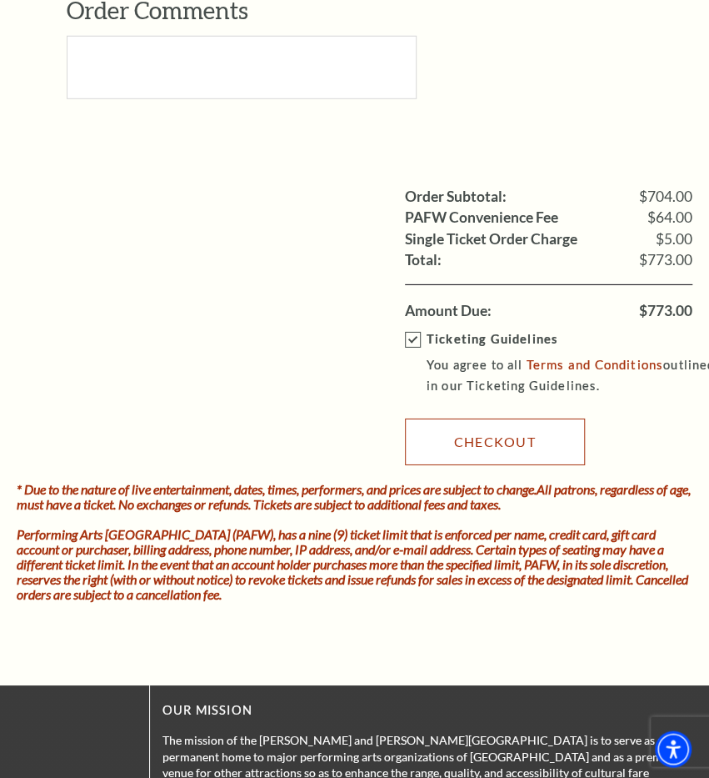
click at [476, 447] on link "Checkout" at bounding box center [495, 441] width 180 height 47
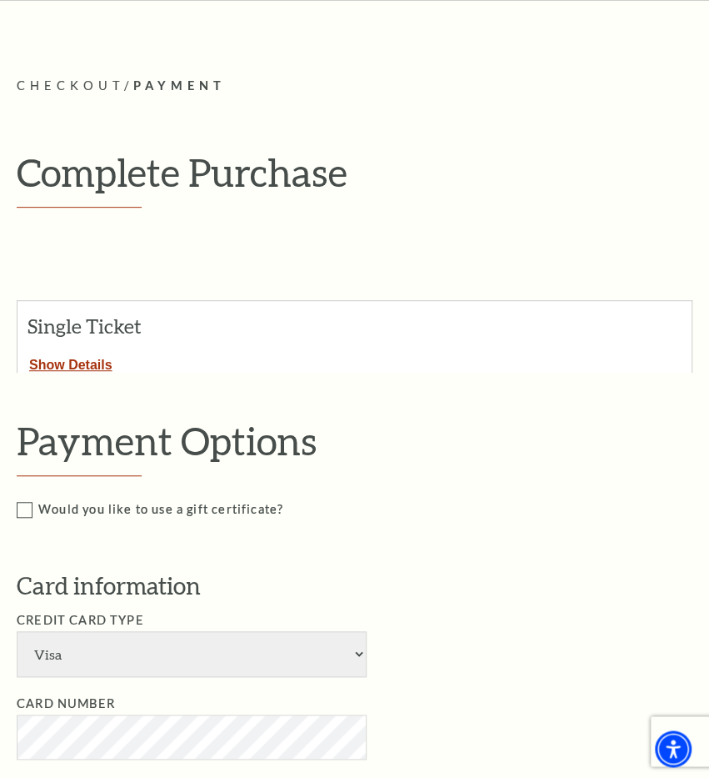
scroll to position [0, 0]
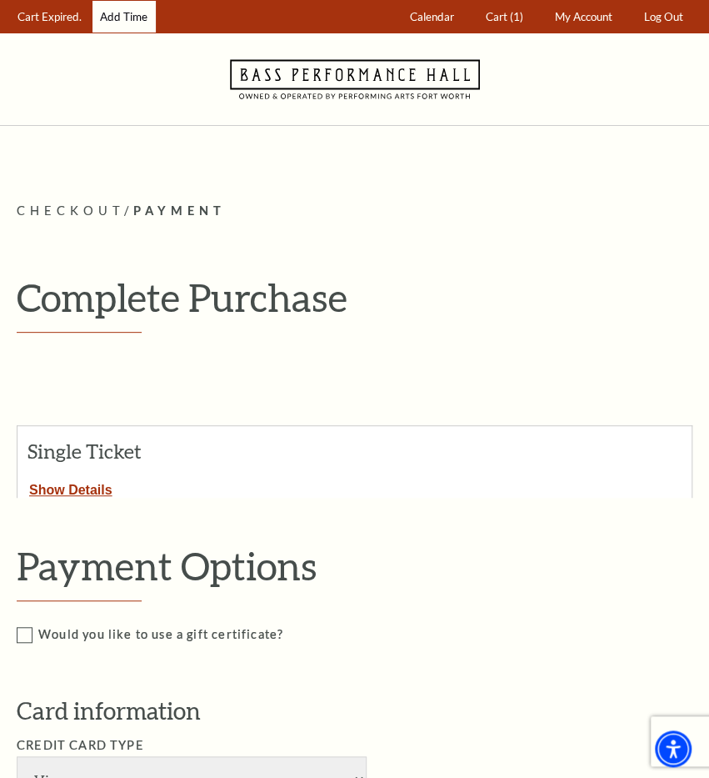
click at [129, 13] on link "Add Time" at bounding box center [124, 17] width 63 height 33
click at [377, 76] on use "Navigate to Bass Performance Hall homepage" at bounding box center [355, 78] width 250 height 39
